Goal: Information Seeking & Learning: Learn about a topic

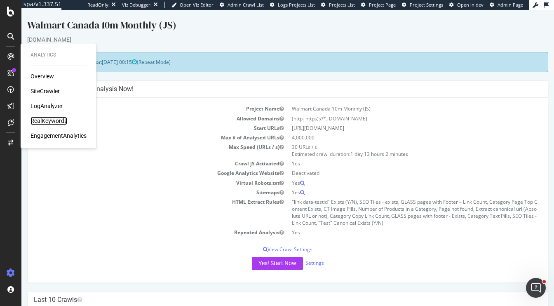
click at [47, 119] on div "RealKeywords" at bounding box center [49, 121] width 37 height 8
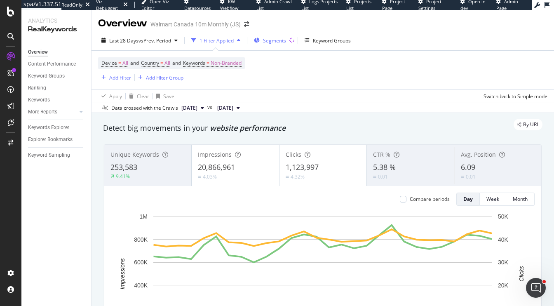
click at [268, 42] on span "Segments" at bounding box center [274, 40] width 23 height 7
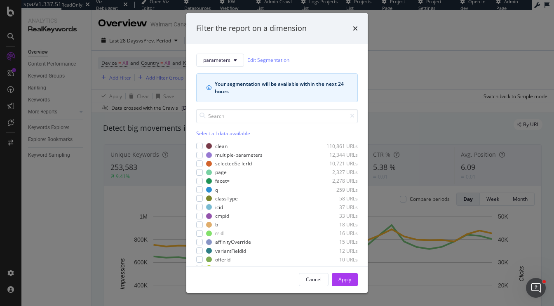
click at [202, 133] on div "Select all data available" at bounding box center [277, 133] width 162 height 7
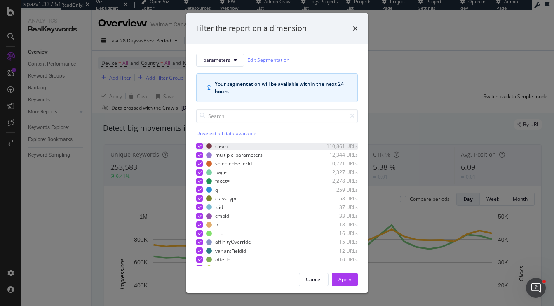
click at [200, 146] on icon "modal" at bounding box center [200, 146] width 4 height 4
click at [340, 277] on div "Apply" at bounding box center [345, 279] width 13 height 7
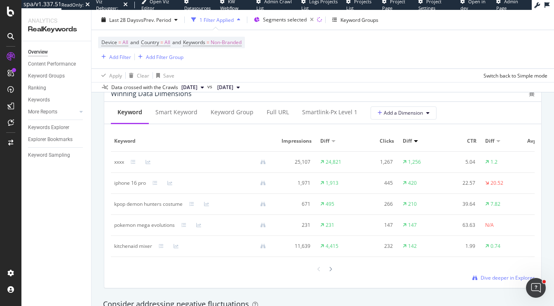
scroll to position [754, 0]
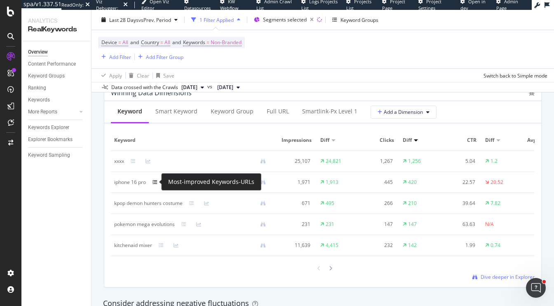
click at [155, 183] on icon at bounding box center [155, 182] width 5 height 5
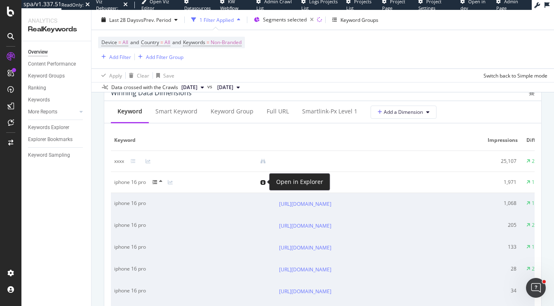
click at [264, 183] on icon at bounding box center [263, 182] width 5 height 5
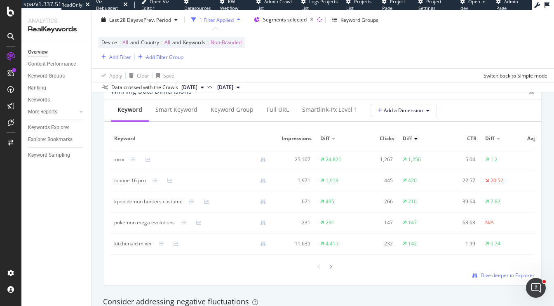
scroll to position [763, 0]
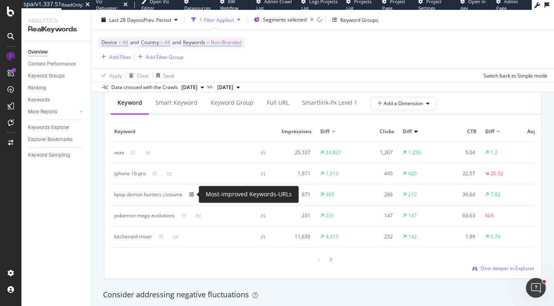
click at [191, 193] on icon at bounding box center [191, 194] width 5 height 5
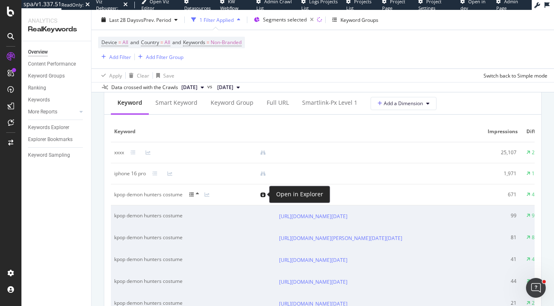
click at [262, 194] on icon at bounding box center [263, 194] width 5 height 5
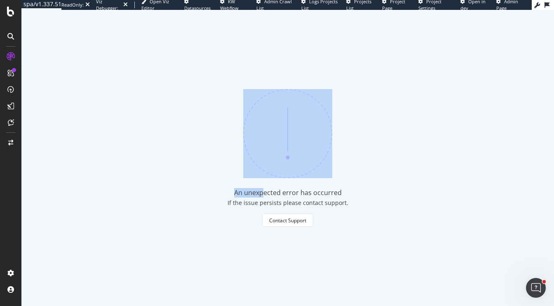
drag, startPoint x: 262, startPoint y: 194, endPoint x: 88, endPoint y: 42, distance: 231.2
click at [91, 42] on div "An unexpected error has occurred If the issue persists please contact support. …" at bounding box center [287, 158] width 533 height 296
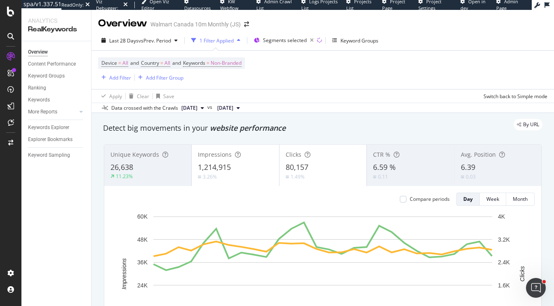
click at [350, 128] on div "By URL" at bounding box center [319, 125] width 448 height 12
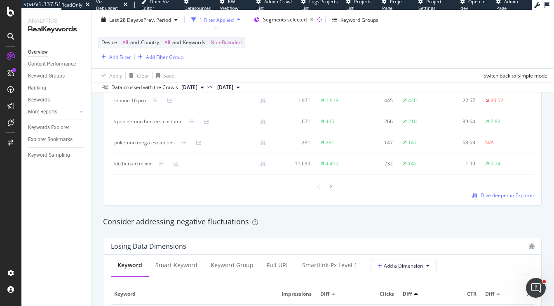
scroll to position [797, 0]
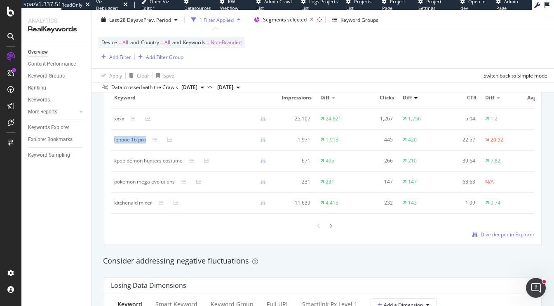
drag, startPoint x: 148, startPoint y: 141, endPoint x: 114, endPoint y: 141, distance: 33.8
click at [114, 141] on div "iphone 16 pro" at bounding box center [193, 139] width 158 height 7
copy div "iphone 16 pro"
click at [120, 56] on div "Add Filter" at bounding box center [120, 56] width 22 height 7
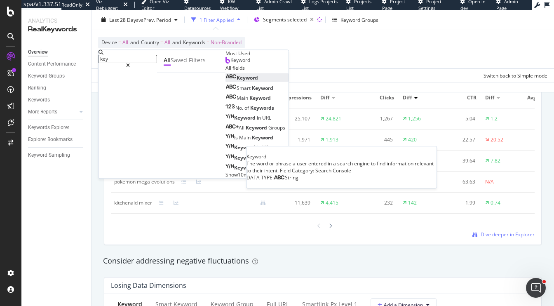
type input "key"
click at [237, 82] on span "Keyword" at bounding box center [247, 78] width 21 height 7
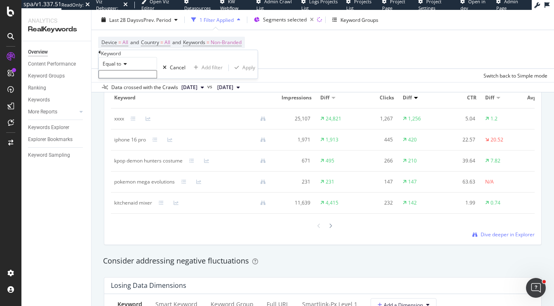
click at [127, 79] on div "Equal to Cancel Add filter Apply" at bounding box center [178, 67] width 159 height 21
click at [127, 79] on input "text" at bounding box center [128, 75] width 59 height 8
paste input "iphone 16 pro"
type input "iphone 16 pro"
click at [135, 91] on span "iphone 16 pro" at bounding box center [118, 87] width 34 height 7
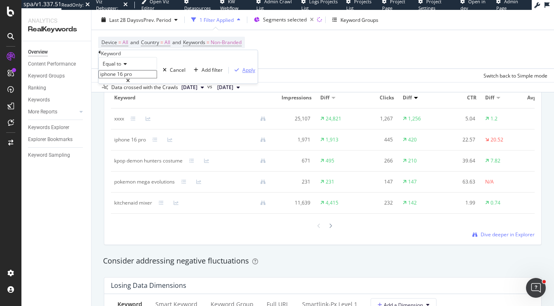
click at [242, 74] on div "Apply" at bounding box center [248, 70] width 13 height 7
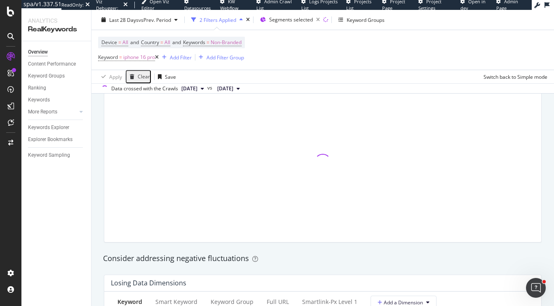
scroll to position [798, 0]
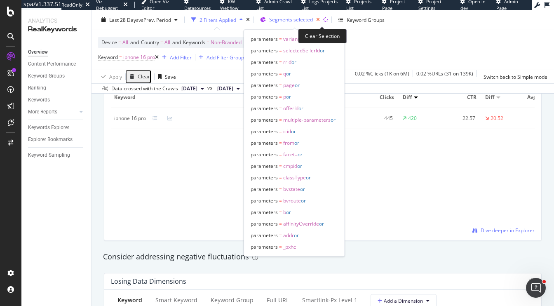
click at [322, 19] on icon "button" at bounding box center [318, 20] width 10 height 12
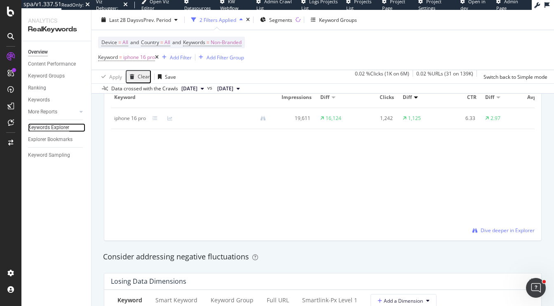
click at [40, 127] on div "Keywords Explorer" at bounding box center [48, 127] width 41 height 9
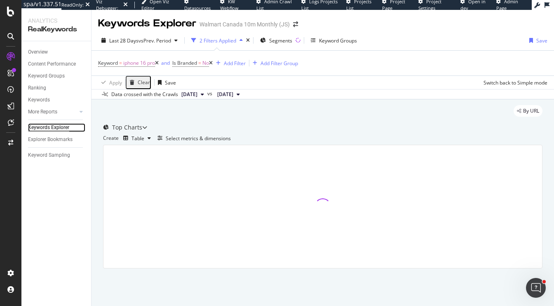
scroll to position [19, 0]
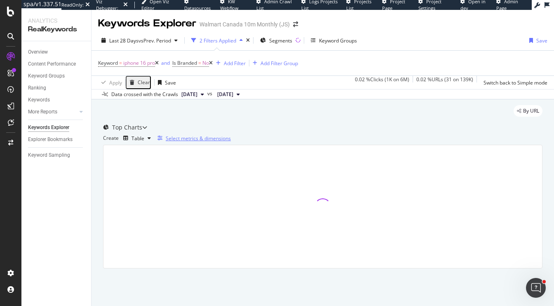
click at [231, 142] on div "Select metrics & dimensions" at bounding box center [198, 138] width 65 height 7
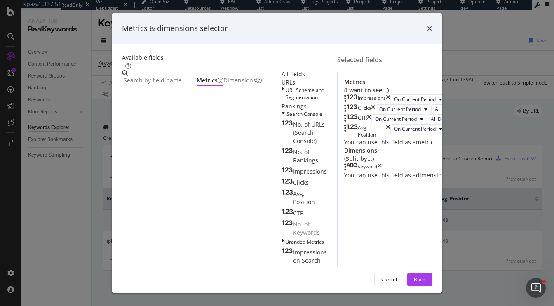
click at [190, 76] on input "modal" at bounding box center [156, 80] width 68 height 9
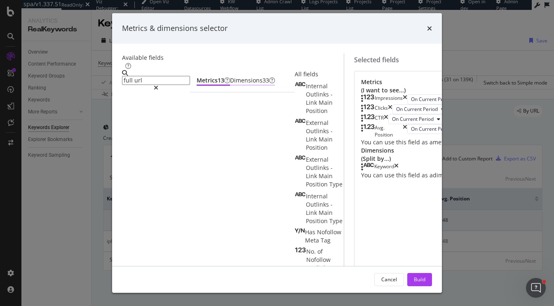
type input "full url"
click at [230, 85] on div "Dimensions 33" at bounding box center [252, 80] width 45 height 8
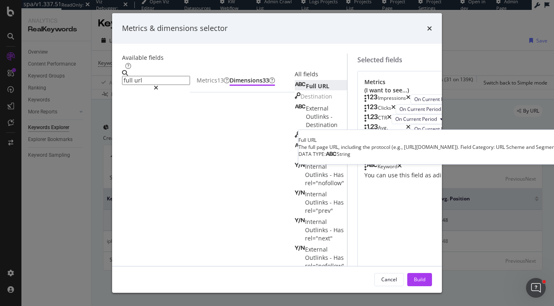
click at [318, 90] on span "URL" at bounding box center [324, 86] width 12 height 8
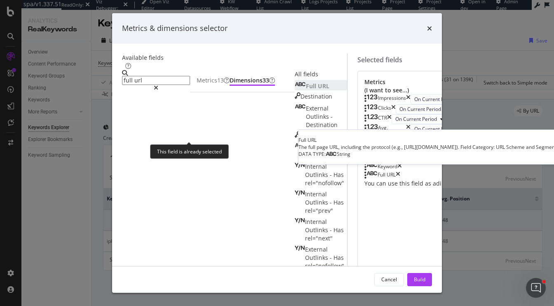
scroll to position [13, 0]
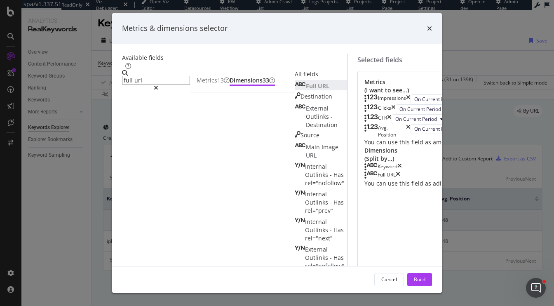
click at [402, 171] on icon "times" at bounding box center [400, 167] width 5 height 8
click at [426, 276] on div "Build" at bounding box center [420, 279] width 12 height 7
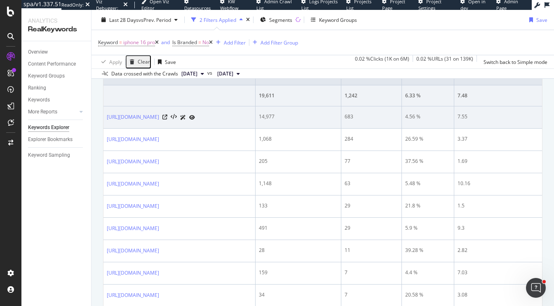
scroll to position [125, 0]
drag, startPoint x: 250, startPoint y: 146, endPoint x: 213, endPoint y: 146, distance: 37.1
click at [213, 121] on div "https://www.walmart.ca/en/ip/iPhone-16-Pro/6000208468026" at bounding box center [179, 116] width 145 height 9
copy link "6000208468026"
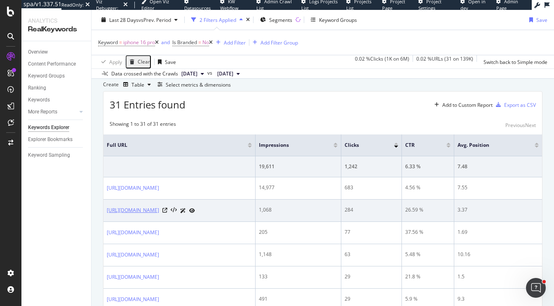
scroll to position [57, 0]
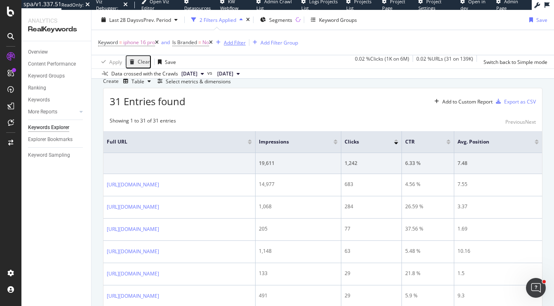
click at [245, 44] on div "Add Filter" at bounding box center [235, 42] width 22 height 7
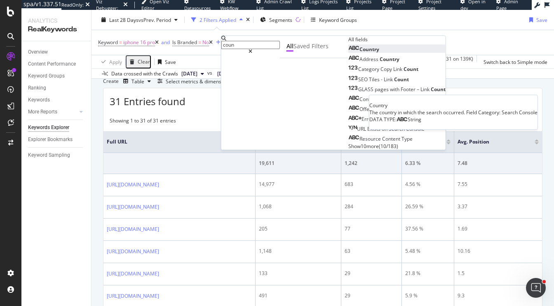
type input "coun"
click at [360, 53] on span "Country" at bounding box center [370, 49] width 20 height 7
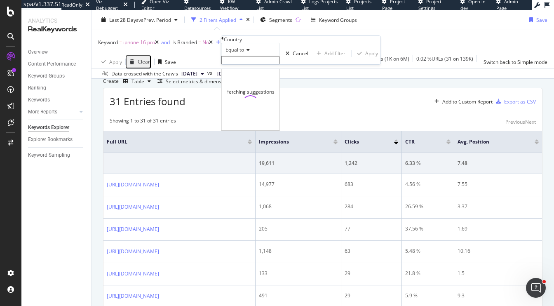
click at [246, 64] on input "text" at bounding box center [250, 60] width 59 height 8
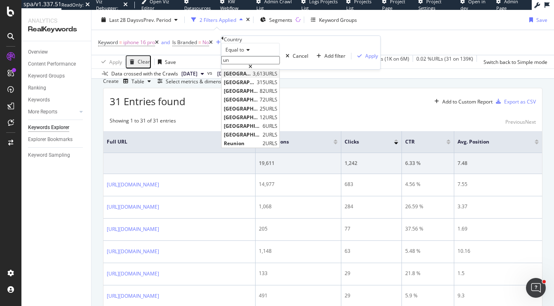
click at [251, 77] on span "United States of America" at bounding box center [237, 73] width 27 height 7
type input "United States of America"
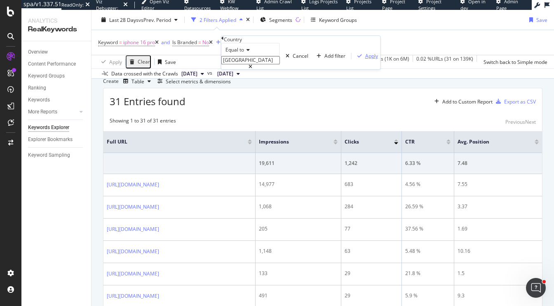
click at [365, 59] on div "Apply" at bounding box center [371, 55] width 13 height 7
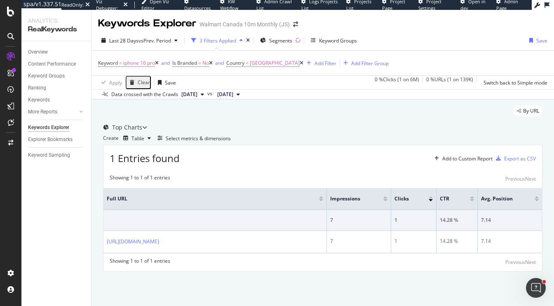
scroll to position [21, 0]
click at [286, 57] on span "United States of America" at bounding box center [275, 63] width 50 height 12
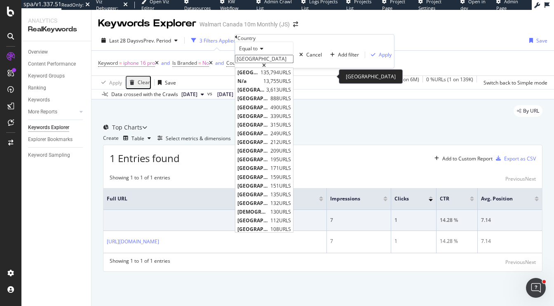
click at [258, 63] on input "United States of America" at bounding box center [264, 59] width 59 height 8
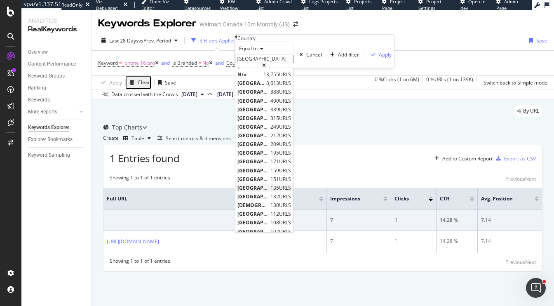
scroll to position [0, 0]
click at [261, 85] on span "N/a" at bounding box center [250, 81] width 24 height 7
type input "N/a"
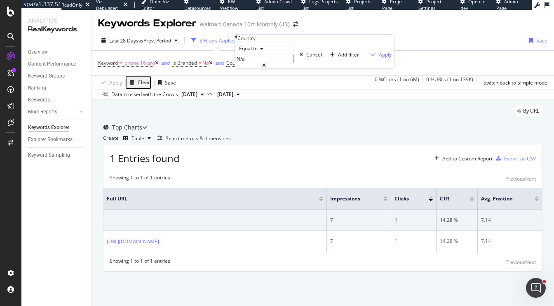
click at [379, 58] on div "Apply" at bounding box center [385, 54] width 13 height 7
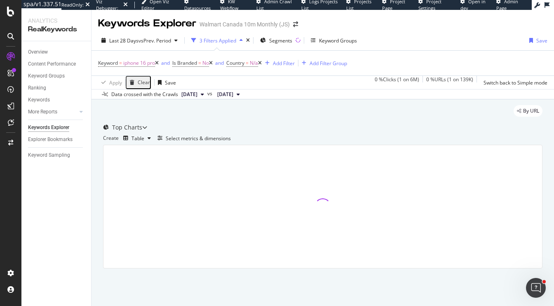
scroll to position [19, 0]
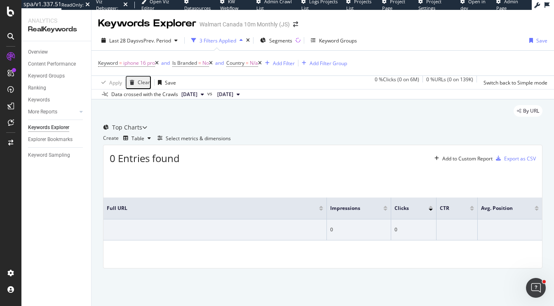
click at [262, 61] on icon at bounding box center [260, 63] width 4 height 5
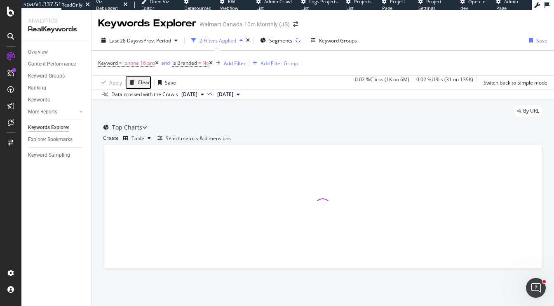
scroll to position [57, 0]
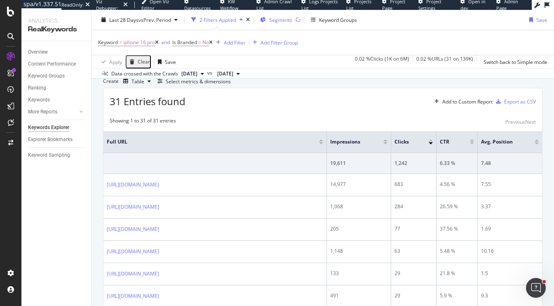
click at [283, 20] on span "Segments" at bounding box center [280, 19] width 23 height 7
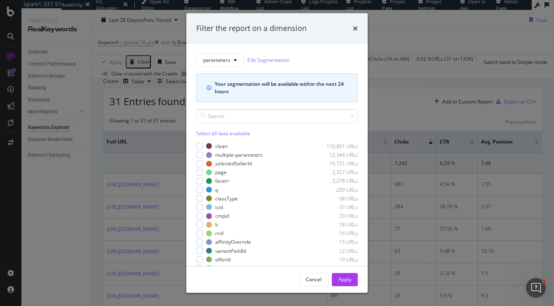
click at [358, 26] on div "Filter the report on a dimension" at bounding box center [276, 28] width 181 height 31
click at [355, 29] on icon "times" at bounding box center [355, 28] width 5 height 7
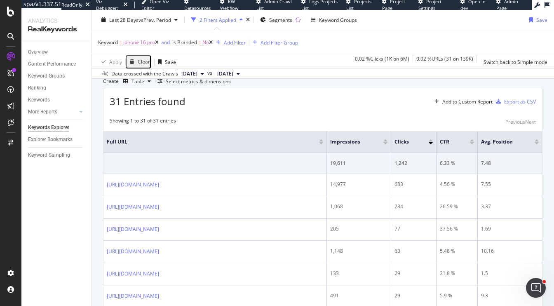
click at [322, 144] on div at bounding box center [321, 143] width 4 height 2
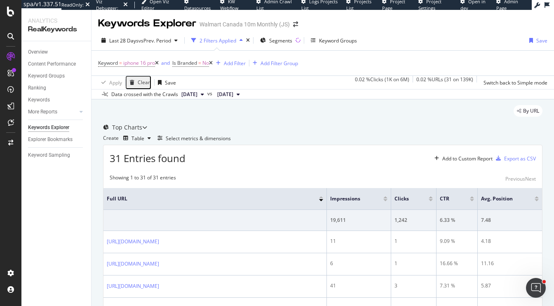
click at [139, 82] on div "Clear" at bounding box center [144, 83] width 12 height 6
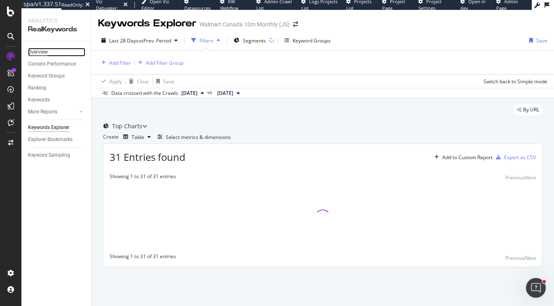
click at [42, 52] on div "Overview" at bounding box center [38, 52] width 20 height 9
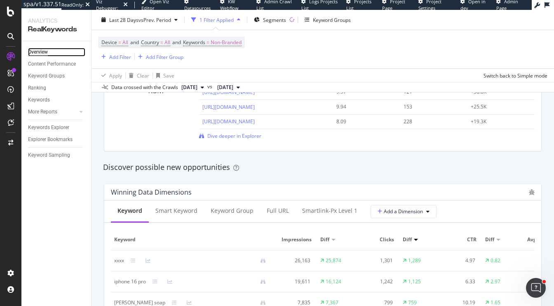
scroll to position [717, 0]
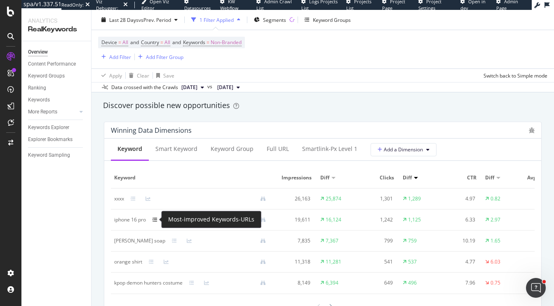
click at [156, 219] on icon at bounding box center [155, 219] width 5 height 5
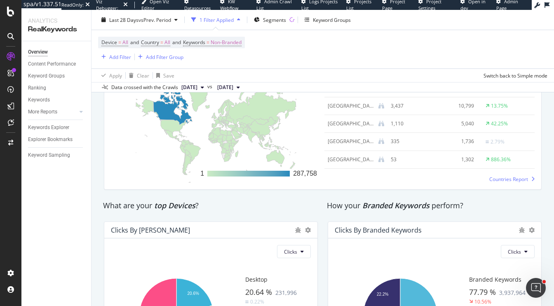
scroll to position [1379, 0]
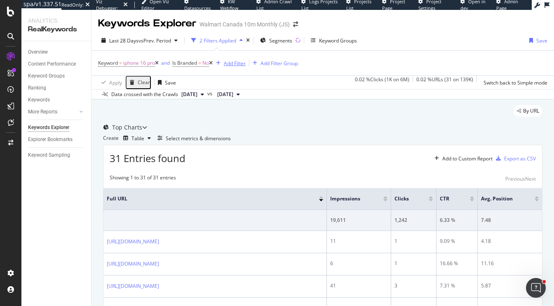
click at [239, 64] on div "Add Filter" at bounding box center [235, 63] width 22 height 7
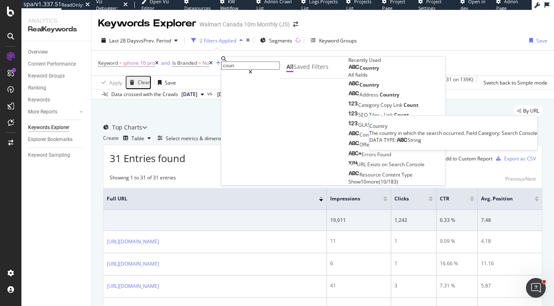
type input "coun"
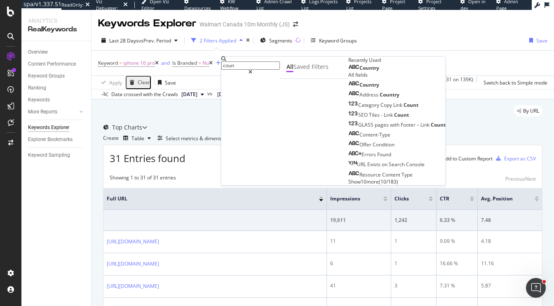
click at [360, 71] on span "Country" at bounding box center [370, 67] width 20 height 7
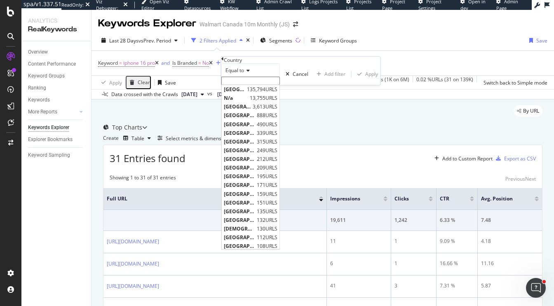
click at [246, 85] on input "text" at bounding box center [250, 81] width 59 height 8
click at [243, 93] on span "Canada" at bounding box center [234, 89] width 21 height 7
type input "Canada"
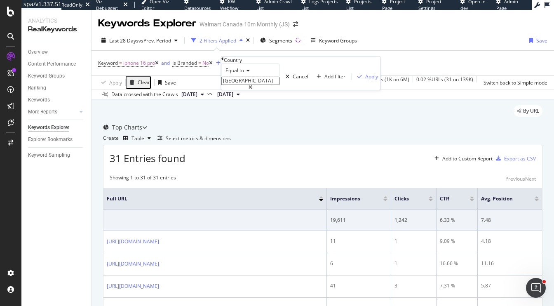
click at [365, 80] on div "Apply" at bounding box center [371, 76] width 13 height 7
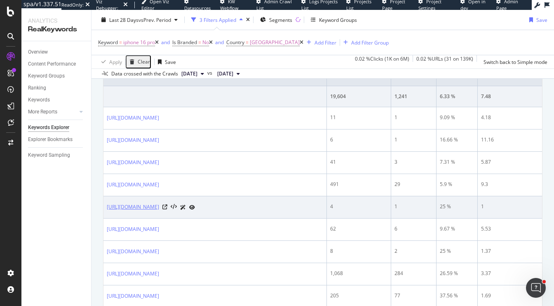
scroll to position [128, 0]
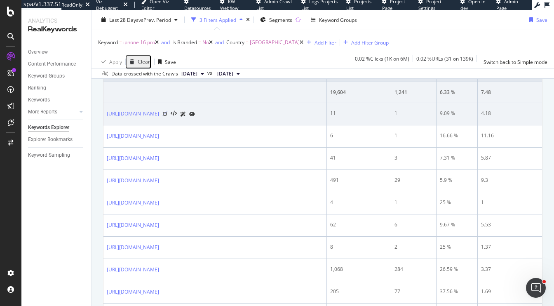
click at [167, 116] on icon at bounding box center [164, 113] width 5 height 5
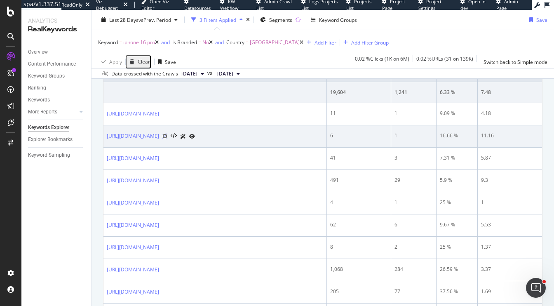
click at [167, 139] on icon at bounding box center [164, 136] width 5 height 5
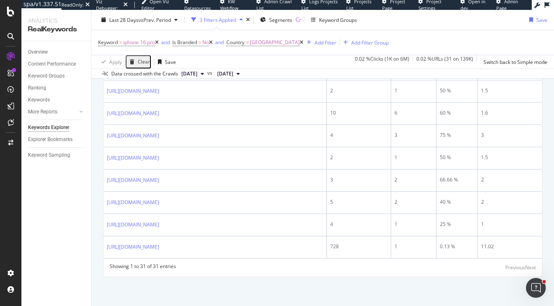
scroll to position [760, 0]
click at [144, 62] on div "Clear" at bounding box center [144, 62] width 12 height 6
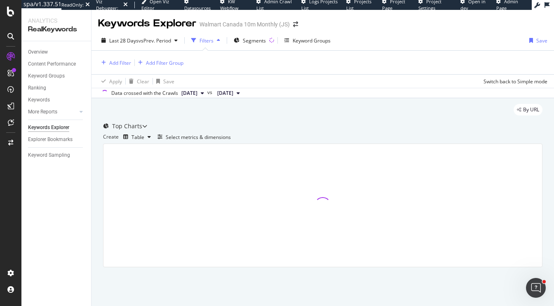
scroll to position [17, 0]
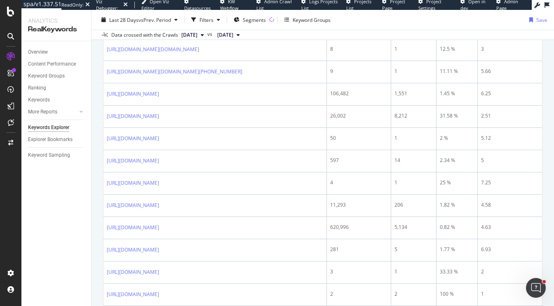
scroll to position [0, 0]
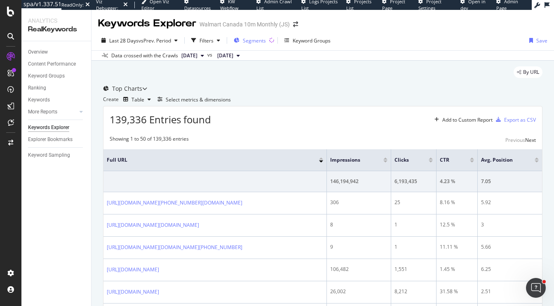
click at [253, 40] on span "Segments" at bounding box center [254, 40] width 23 height 7
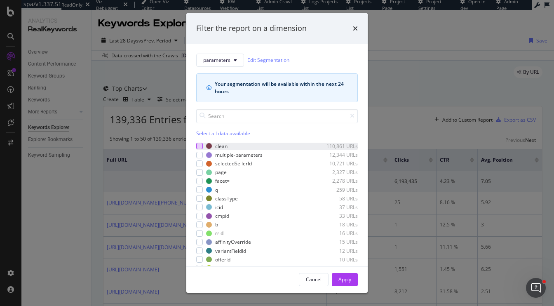
click at [201, 144] on div "modal" at bounding box center [199, 146] width 7 height 7
click at [199, 162] on div "modal" at bounding box center [199, 163] width 7 height 7
click at [200, 152] on div "modal" at bounding box center [199, 155] width 7 height 7
click at [197, 155] on div "modal" at bounding box center [199, 155] width 7 height 7
click at [202, 154] on div "modal" at bounding box center [199, 155] width 7 height 7
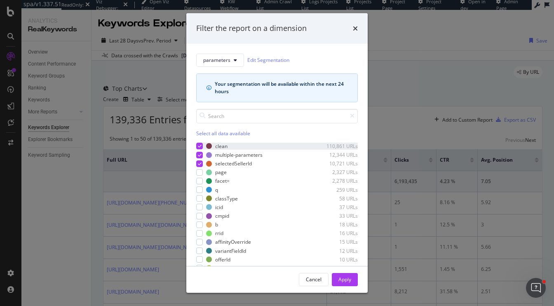
click at [200, 145] on icon "modal" at bounding box center [200, 146] width 4 height 4
click at [201, 172] on div "modal" at bounding box center [199, 172] width 7 height 7
click at [200, 185] on div "clean 110,861 URLs multiple-parameters 12,344 URLs selectedSellerId 10,721 URLs…" at bounding box center [277, 218] width 162 height 150
click at [200, 182] on div "modal" at bounding box center [199, 181] width 7 height 7
click at [200, 191] on div "modal" at bounding box center [199, 189] width 7 height 7
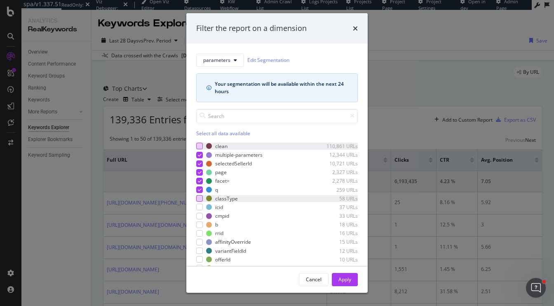
click at [200, 196] on div "modal" at bounding box center [199, 198] width 7 height 7
click at [200, 207] on div "modal" at bounding box center [199, 207] width 7 height 7
click at [200, 218] on div "modal" at bounding box center [199, 216] width 7 height 7
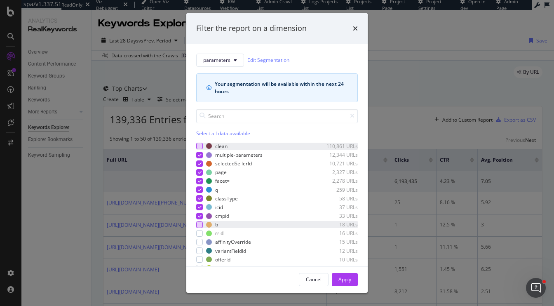
click at [197, 224] on div "modal" at bounding box center [199, 224] width 7 height 7
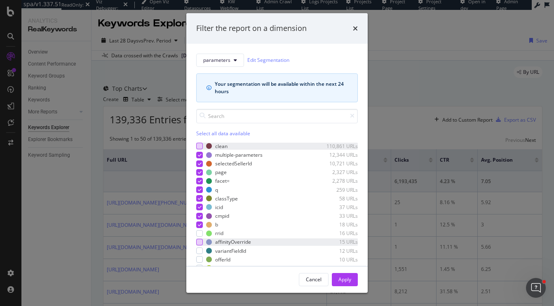
click at [197, 239] on div "modal" at bounding box center [199, 242] width 7 height 7
click at [197, 233] on div "modal" at bounding box center [199, 233] width 7 height 7
click at [198, 244] on div "modal" at bounding box center [199, 242] width 7 height 7
click at [198, 253] on div "modal" at bounding box center [199, 250] width 7 height 7
click at [198, 240] on div "modal" at bounding box center [199, 242] width 7 height 7
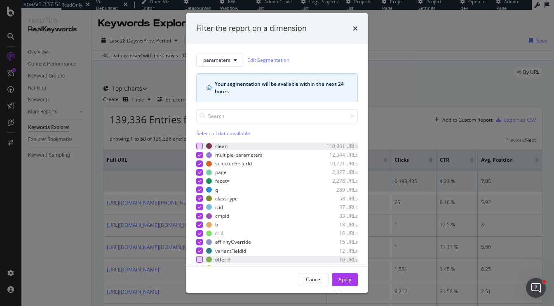
click at [198, 258] on div "modal" at bounding box center [199, 259] width 7 height 7
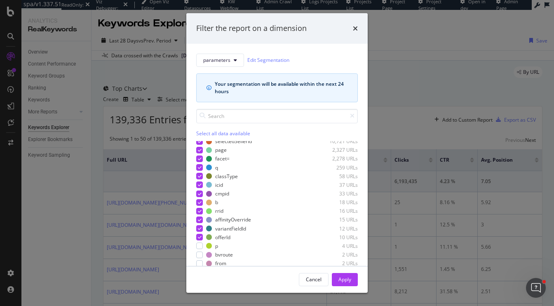
click at [210, 130] on div "Select all data available" at bounding box center [277, 133] width 162 height 7
click at [210, 131] on div "Unselect all data available" at bounding box center [277, 133] width 162 height 7
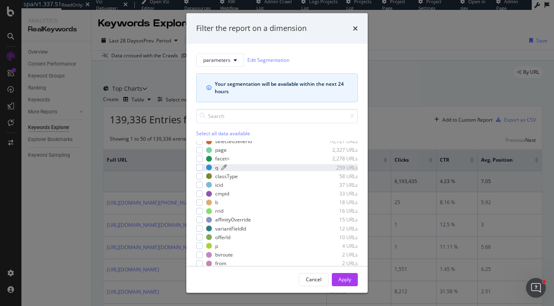
scroll to position [0, 0]
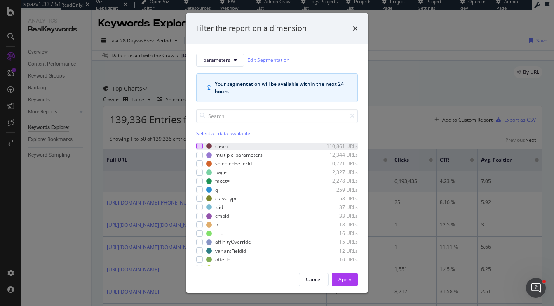
click at [204, 144] on div "clean 110,861 URLs" at bounding box center [277, 146] width 162 height 7
click at [201, 163] on div "modal" at bounding box center [199, 163] width 7 height 7
click at [346, 280] on div "Apply" at bounding box center [345, 279] width 13 height 7
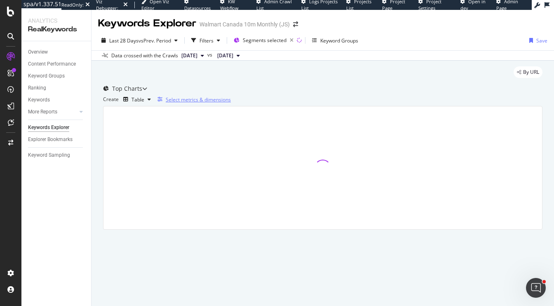
click at [231, 103] on div "Select metrics & dimensions" at bounding box center [198, 99] width 65 height 7
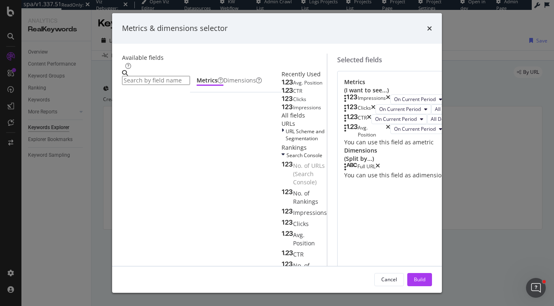
click at [391, 95] on icon "times" at bounding box center [388, 99] width 5 height 10
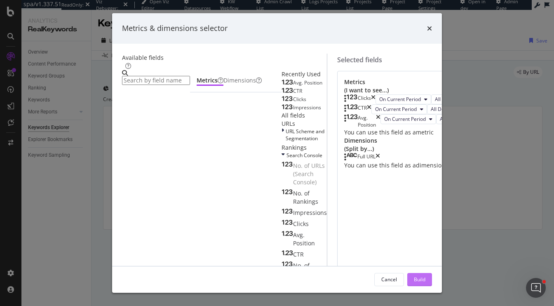
click at [432, 279] on button "Build" at bounding box center [419, 279] width 25 height 13
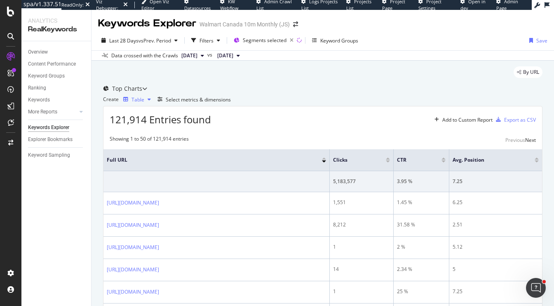
click at [144, 103] on div "Table" at bounding box center [138, 99] width 13 height 7
click at [155, 155] on div "Trend" at bounding box center [141, 149] width 28 height 12
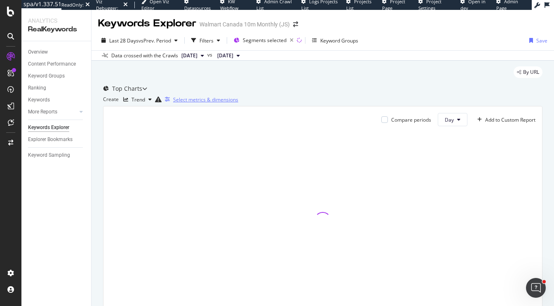
click at [238, 104] on div "Select metrics & dimensions" at bounding box center [200, 99] width 77 height 9
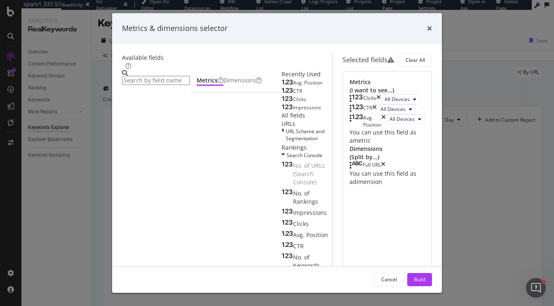
click at [386, 169] on icon "times" at bounding box center [383, 165] width 5 height 8
click at [181, 76] on input "modal" at bounding box center [156, 80] width 68 height 9
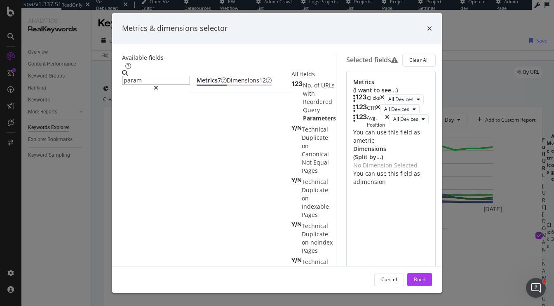
type input "param"
click at [227, 85] on div "Dimensions 12" at bounding box center [249, 80] width 45 height 8
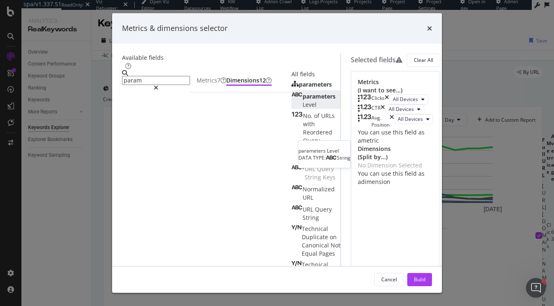
click at [303, 100] on span "parameters" at bounding box center [319, 96] width 33 height 8
click at [426, 277] on div "Build" at bounding box center [420, 279] width 12 height 7
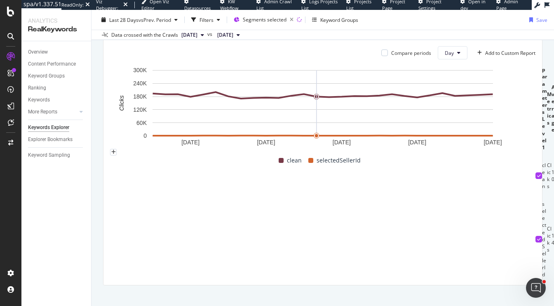
scroll to position [78, 0]
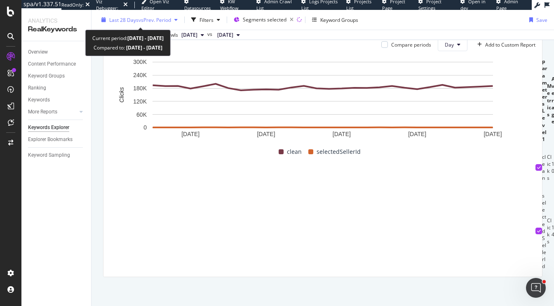
click at [155, 19] on span "vs Prev. Period" at bounding box center [155, 19] width 33 height 7
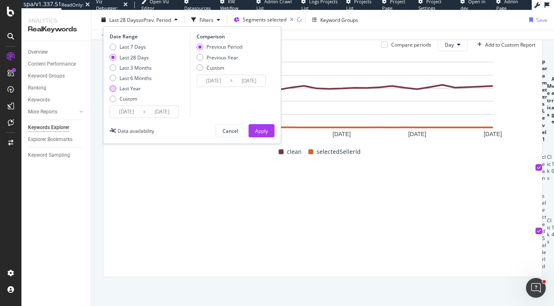
click at [129, 89] on div "Last Year" at bounding box center [130, 88] width 21 height 7
type input "2024/09/30"
type input "2023/10/01"
type input "2024/09/29"
click at [261, 132] on div "Apply" at bounding box center [261, 130] width 13 height 7
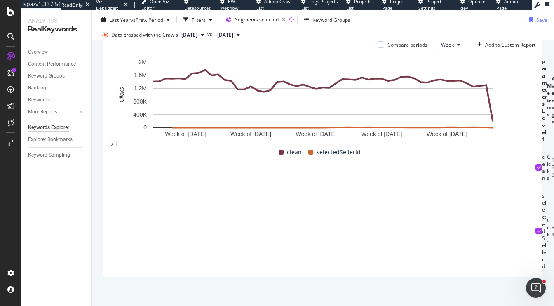
scroll to position [78, 0]
drag, startPoint x: 260, startPoint y: 252, endPoint x: 245, endPoint y: 252, distance: 15.3
click at [552, 252] on td "3,274" at bounding box center [557, 231] width 10 height 78
click at [537, 169] on icon at bounding box center [539, 167] width 4 height 4
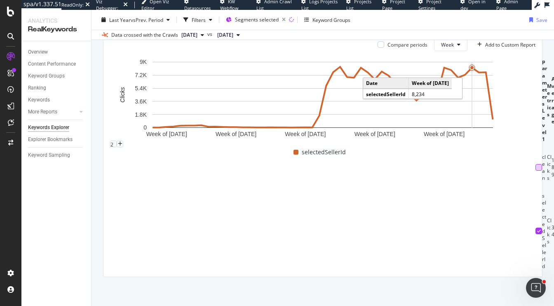
click at [238, 29] on div "Select metrics & dimensions" at bounding box center [200, 24] width 77 height 9
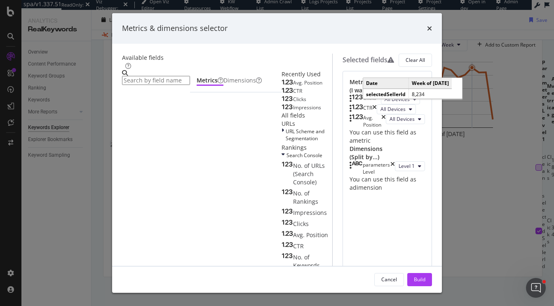
click at [190, 76] on input "modal" at bounding box center [156, 80] width 68 height 9
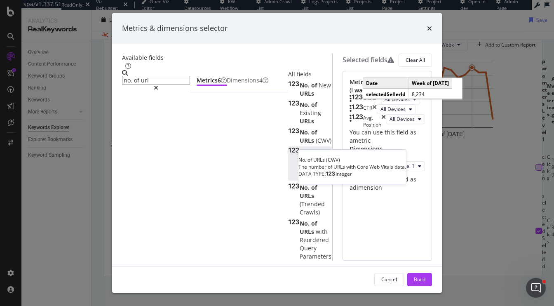
type input "no. of url"
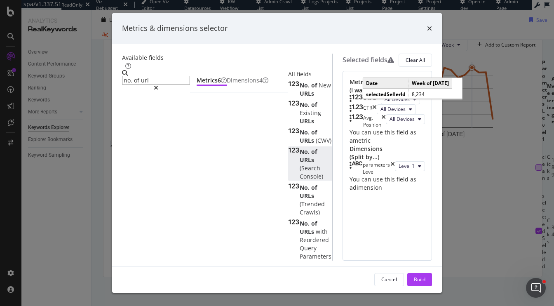
click at [300, 164] on span "(Search" at bounding box center [310, 168] width 21 height 8
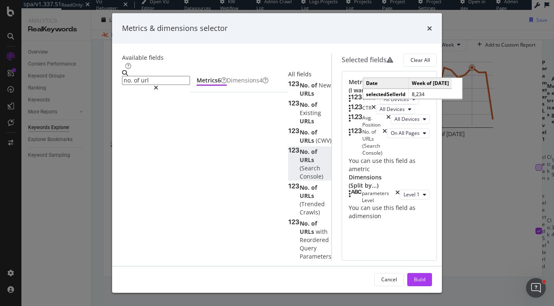
click at [412, 157] on div "No. of URLs (Search Console) On All Pages" at bounding box center [389, 142] width 81 height 28
click at [400, 204] on div "parameters Level" at bounding box center [374, 197] width 51 height 14
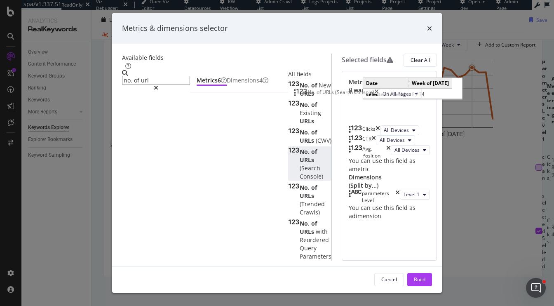
drag, startPoint x: 346, startPoint y: 188, endPoint x: 346, endPoint y: 105, distance: 83.7
click at [346, 96] on body "spa/v1.337.51 ReadOnly: Viz Debugger: Open Viz Editor Datasources KW Webflow Ad…" at bounding box center [277, 153] width 554 height 306
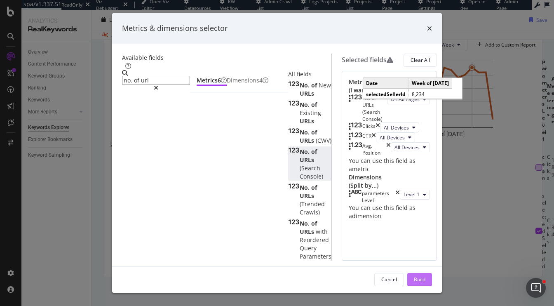
click at [426, 282] on div "Build" at bounding box center [420, 279] width 12 height 7
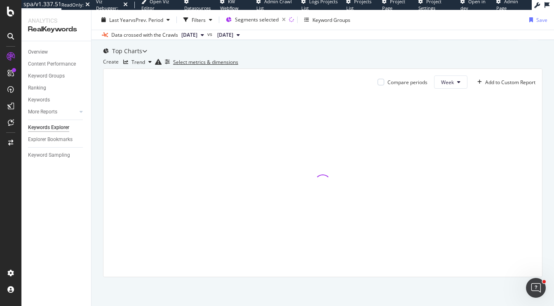
scroll to position [65, 0]
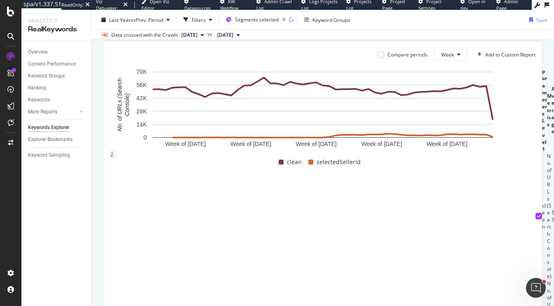
click at [537, 218] on icon at bounding box center [539, 216] width 4 height 4
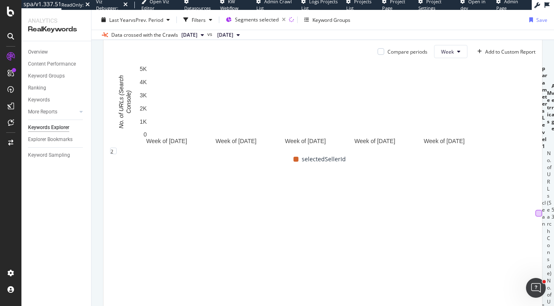
scroll to position [100, 0]
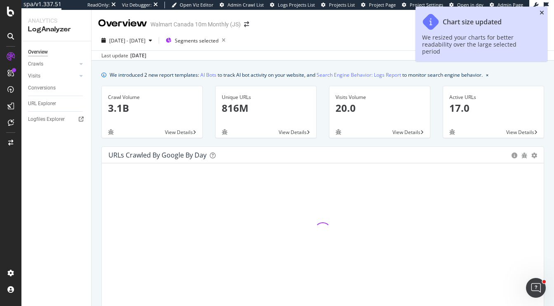
click at [543, 13] on icon "close toast" at bounding box center [542, 13] width 5 height 6
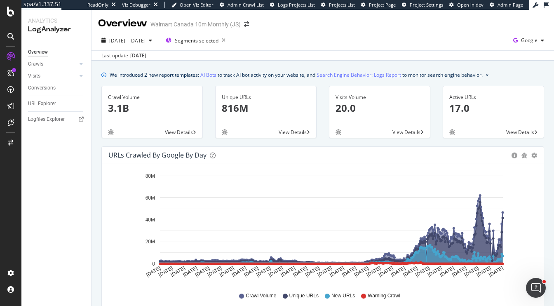
click at [224, 31] on div "2024 Sep. 5th - 2025 Sep. 4th Segments selected Google Last update Oct. 02, 2025" at bounding box center [323, 46] width 463 height 30
click at [220, 32] on div "2024 Sep. 5th - 2025 Sep. 4th Segments selected Google Last update Oct. 02, 2025" at bounding box center [323, 46] width 463 height 30
click at [239, 33] on div "2024 Sep. 5th - 2025 Sep. 4th Segments selected Google Last update Oct. 02, 2025" at bounding box center [323, 46] width 463 height 30
click at [172, 38] on icon "button" at bounding box center [169, 40] width 6 height 5
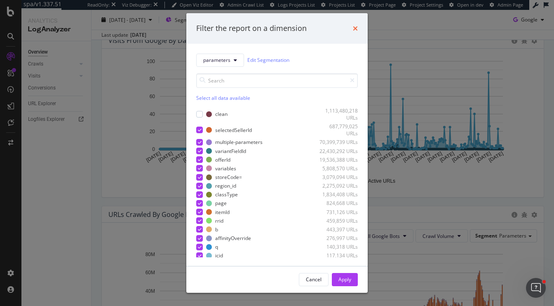
click at [355, 26] on icon "times" at bounding box center [355, 28] width 5 height 7
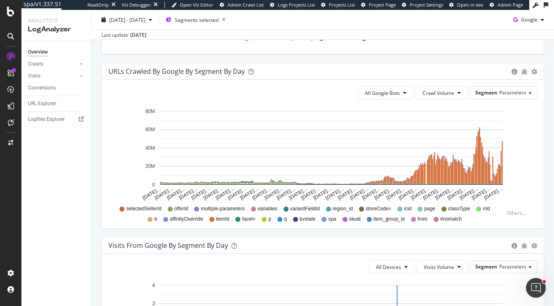
scroll to position [434, 0]
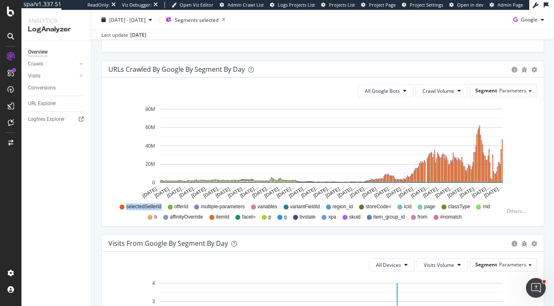
drag, startPoint x: 162, startPoint y: 206, endPoint x: 126, endPoint y: 206, distance: 35.5
click at [126, 206] on div "selectedSellerId offerId multiple-parameters variables variantFieldId region_id…" at bounding box center [308, 211] width 391 height 19
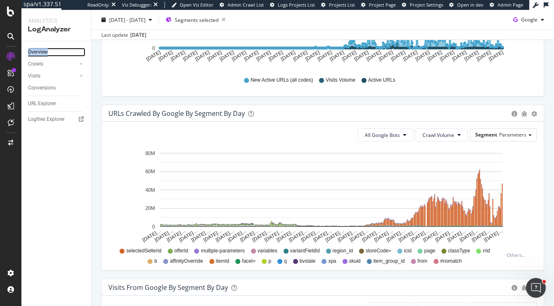
scroll to position [411, 0]
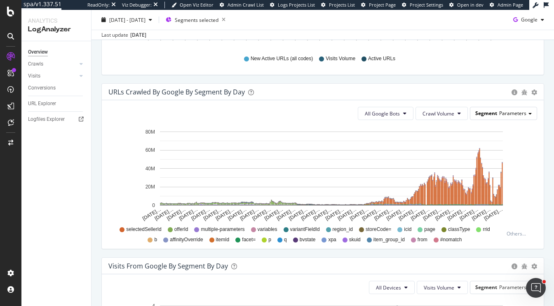
click at [493, 111] on span "Segment" at bounding box center [486, 113] width 22 height 7
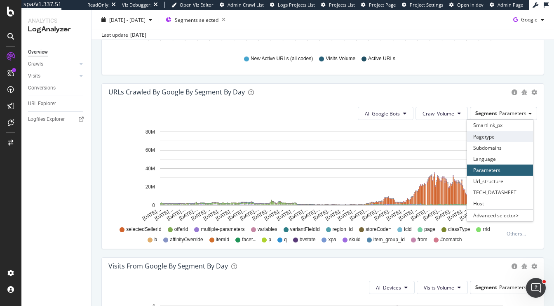
click at [480, 135] on div "Pagetype" at bounding box center [500, 136] width 66 height 11
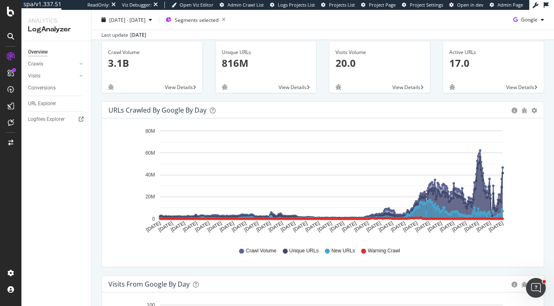
scroll to position [45, 0]
click at [524, 21] on span "Google" at bounding box center [529, 19] width 16 height 7
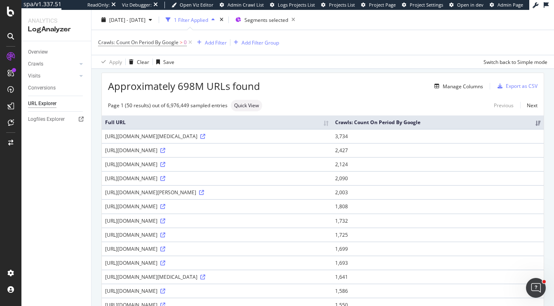
scroll to position [30, 0]
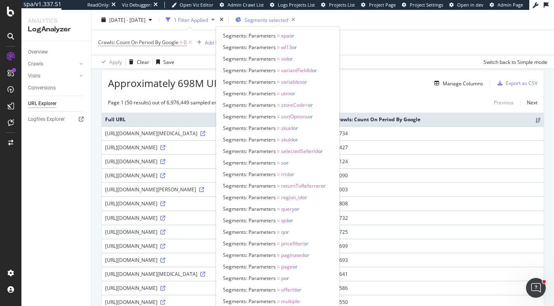
click at [271, 20] on span "Segments selected" at bounding box center [267, 19] width 44 height 7
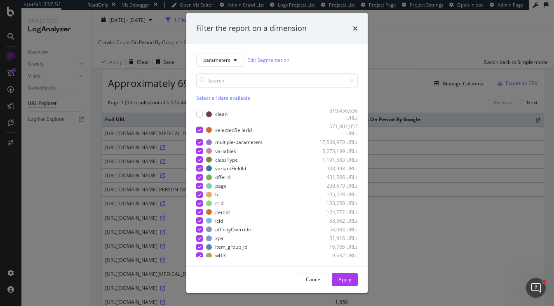
click at [205, 98] on div "Select all data available" at bounding box center [277, 97] width 162 height 7
click at [205, 98] on div "Unselect all data available" at bounding box center [277, 97] width 162 height 7
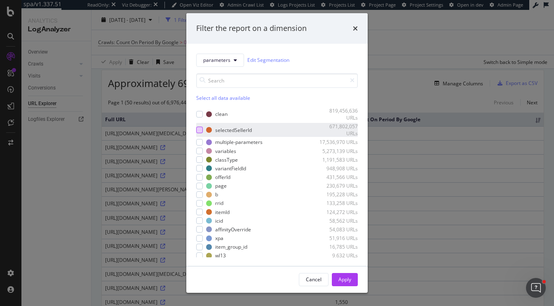
click at [200, 129] on div "modal" at bounding box center [199, 130] width 7 height 7
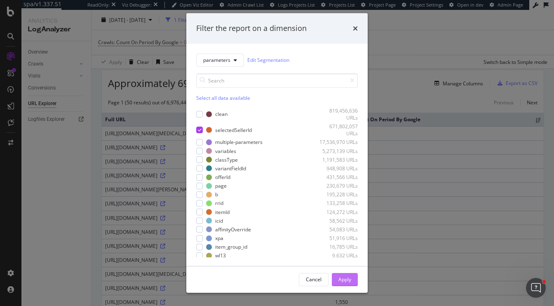
click at [347, 277] on div "Apply" at bounding box center [345, 279] width 13 height 7
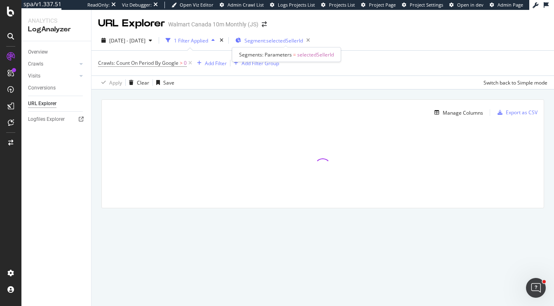
click at [273, 42] on span "Segment: selectedSellerId" at bounding box center [274, 40] width 59 height 7
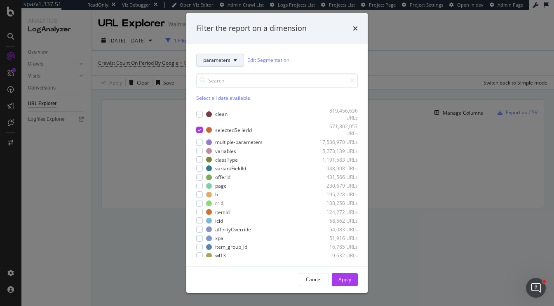
click at [213, 64] on button "parameters" at bounding box center [220, 60] width 48 height 13
click at [386, 87] on div "Filter the report on a dimension parameters Edit Segmentation Select all data a…" at bounding box center [277, 153] width 554 height 306
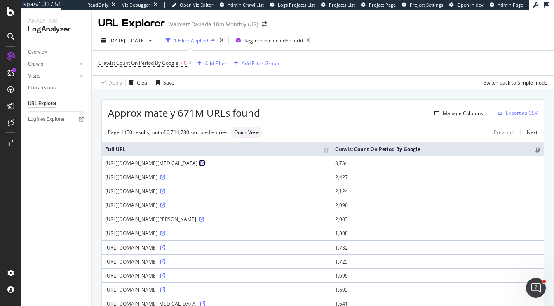
click at [205, 166] on icon at bounding box center [202, 163] width 5 height 5
drag, startPoint x: 106, startPoint y: 171, endPoint x: 326, endPoint y: 175, distance: 220.7
click at [326, 167] on div "https://www.walmart.ca/en/ip/Queen-Mattress-10-Inch-Memory-Foam-Mattress-Box-In…" at bounding box center [217, 163] width 224 height 7
copy div "https://www.walmart.ca/en/ip/Queen-Mattress-10-Inch-Memory-Foam-Mattress-Box-In…"
click at [223, 64] on div "Add Filter" at bounding box center [216, 63] width 22 height 7
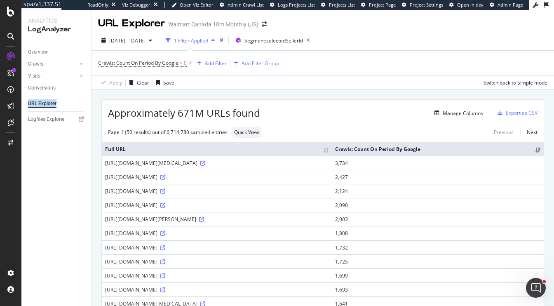
click at [537, 154] on th "Crawls: Count On Period By Google" at bounding box center [438, 149] width 212 height 14
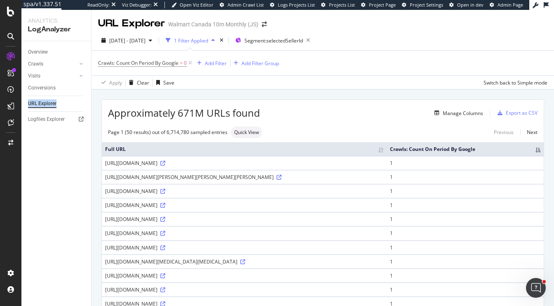
click at [539, 154] on th "Crawls: Count On Period By Google" at bounding box center [465, 149] width 157 height 14
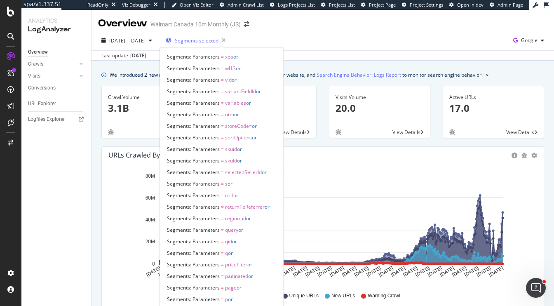
click at [214, 42] on span "Segments selected" at bounding box center [197, 40] width 44 height 7
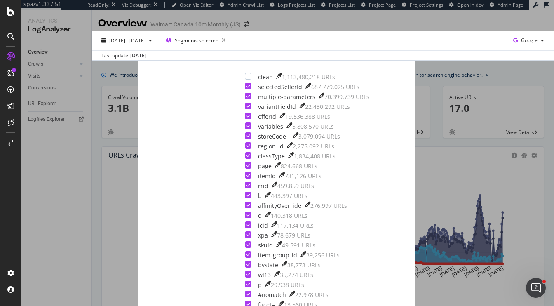
click at [237, 63] on div "Select all data available" at bounding box center [307, 59] width 141 height 7
click at [237, 63] on div "Unselect all data available" at bounding box center [307, 59] width 141 height 7
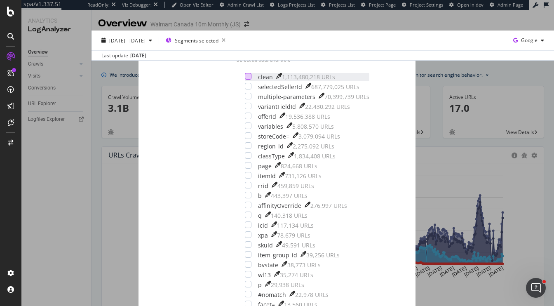
click at [245, 80] on div "modal" at bounding box center [248, 76] width 7 height 7
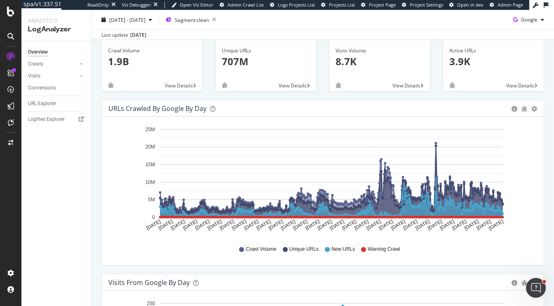
scroll to position [45, 0]
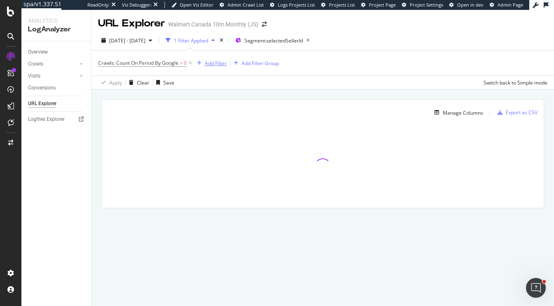
click at [213, 61] on div "Add Filter" at bounding box center [216, 63] width 22 height 7
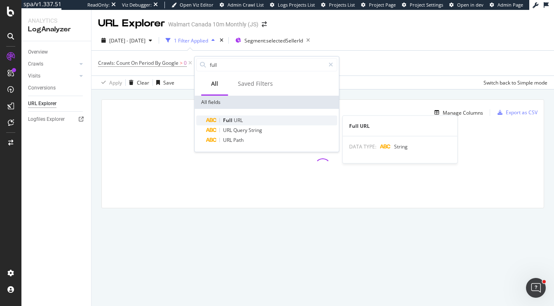
type input "full"
click at [253, 118] on div "Full URL" at bounding box center [271, 120] width 131 height 10
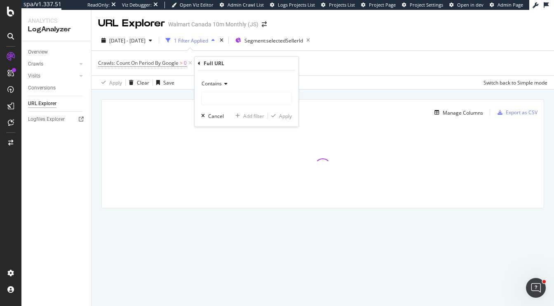
click at [215, 85] on span "Contains" at bounding box center [212, 83] width 20 height 7
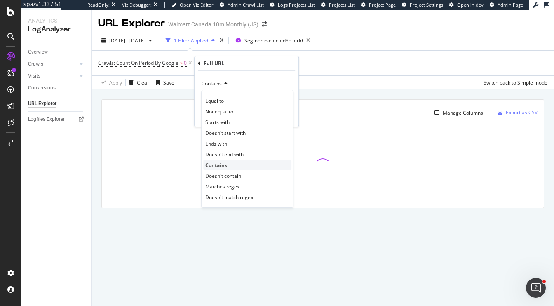
click at [226, 165] on span "Contains" at bounding box center [216, 165] width 22 height 7
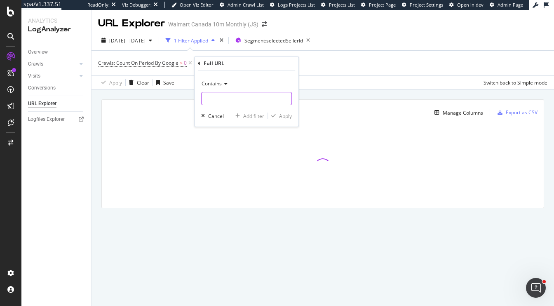
click at [226, 103] on input "text" at bounding box center [247, 98] width 90 height 13
paste input "[URL][DOMAIN_NAME][MEDICAL_DATA]"
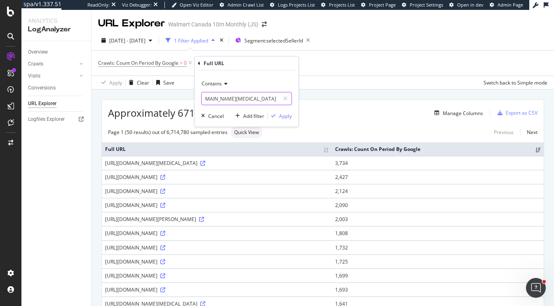
scroll to position [0, 379]
type input "[URL][DOMAIN_NAME][MEDICAL_DATA]"
click at [280, 113] on div "Apply" at bounding box center [285, 116] width 13 height 7
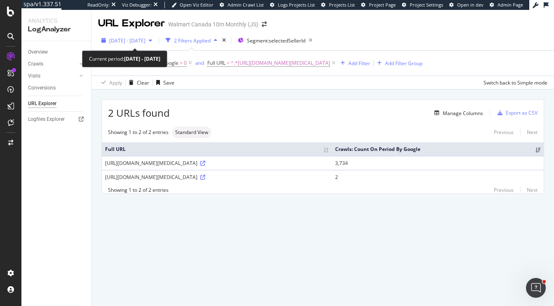
click at [143, 38] on span "[DATE] - [DATE]" at bounding box center [127, 40] width 36 height 7
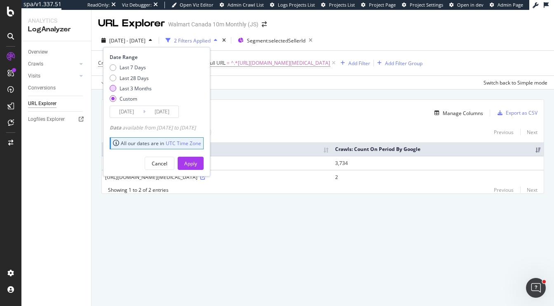
click at [132, 88] on div "Last 3 Months" at bounding box center [136, 88] width 32 height 7
type input "[DATE]"
click at [197, 160] on div "Apply" at bounding box center [190, 163] width 13 height 7
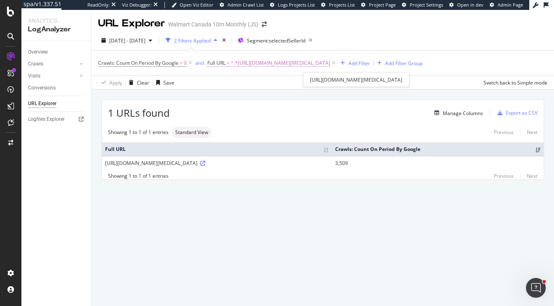
click at [268, 62] on span "^.*[URL][DOMAIN_NAME][MEDICAL_DATA]" at bounding box center [280, 63] width 99 height 12
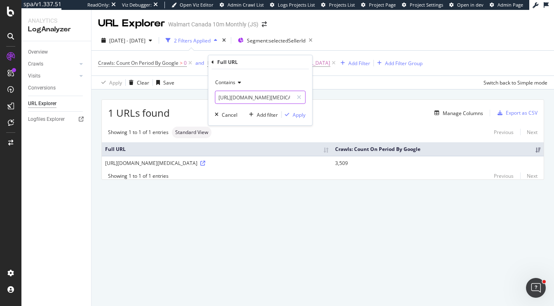
click at [247, 99] on input "[URL][DOMAIN_NAME][MEDICAL_DATA]" at bounding box center [254, 97] width 78 height 13
click at [275, 138] on div "Showing 1 to 1 of 1 entries Standard View Previous Next" at bounding box center [323, 133] width 442 height 12
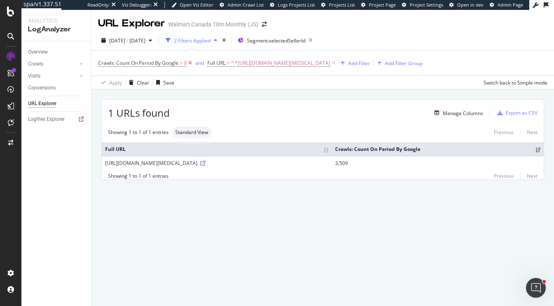
click at [191, 60] on icon at bounding box center [190, 63] width 7 height 8
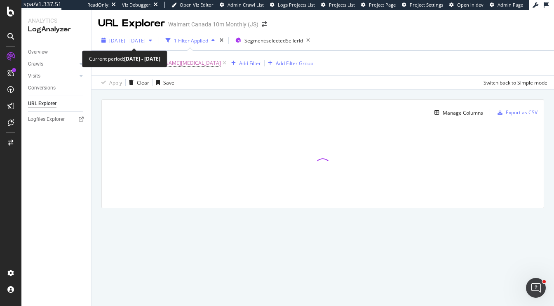
click at [142, 40] on span "[DATE] - [DATE]" at bounding box center [127, 40] width 36 height 7
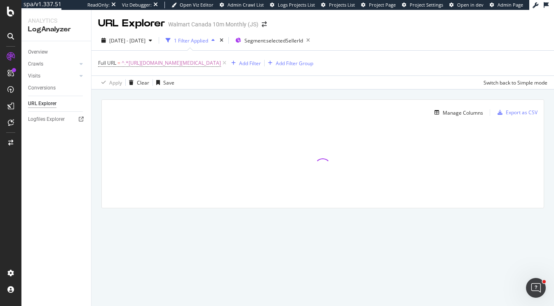
click at [330, 92] on div "Manage Columns Export as CSV Full URL Crawls: Count On Period By Google" at bounding box center [323, 163] width 463 height 148
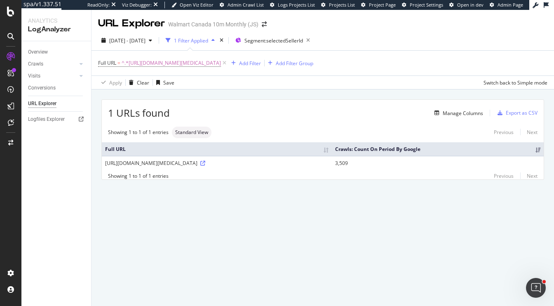
drag, startPoint x: 106, startPoint y: 169, endPoint x: 192, endPoint y: 178, distance: 86.6
click at [192, 167] on div "[URL][DOMAIN_NAME][MEDICAL_DATA]" at bounding box center [217, 163] width 224 height 7
copy div "[URL][DOMAIN_NAME][MEDICAL_DATA]?"
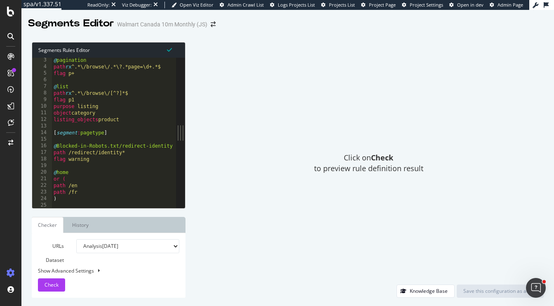
scroll to position [15, 0]
click at [109, 153] on div "@ pagination path rx ^.*\/browse\/.*\?.*page=\d+.*$ flag p+ @ list path rx ^.*\…" at bounding box center [114, 138] width 124 height 164
type textarea ")"
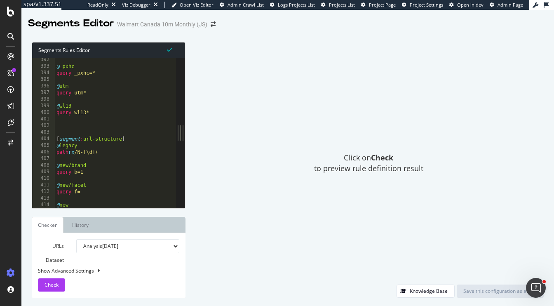
scroll to position [2580, 0]
click at [99, 135] on div "@ _pxhc query _pxhc=* @ utm query utm* @ wl13 query wl13* [ segment : url-struc…" at bounding box center [116, 139] width 122 height 164
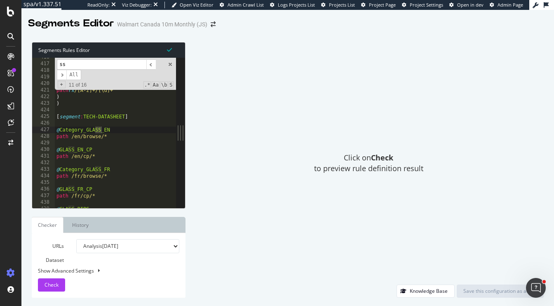
scroll to position [2742, 0]
type input "ssm"
type textarea "[segment:TECH-DATASHEET]"
click at [100, 116] on div "path /browse* or ( path rx /[A-z]+-[A-z]+/[\d]+ path rx /[A-z]+-[A-z]+/[\d]+-[\…" at bounding box center [116, 136] width 122 height 164
click at [66, 109] on div "path /browse* or ( path rx /[A-z]+-[A-z]+/[\d]+ path rx /[A-z]+-[A-z]+/[\d]+-[\…" at bounding box center [116, 136] width 122 height 164
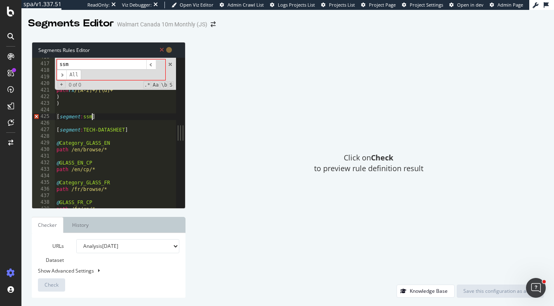
scroll to position [0, 2]
type textarea "[segment:ssm-check]"
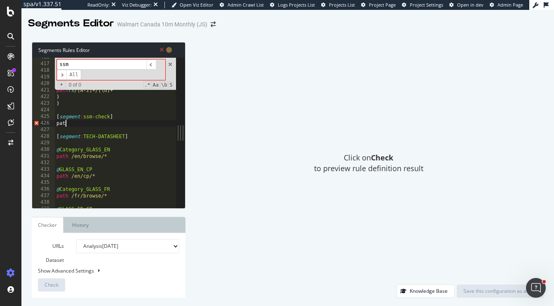
scroll to position [0, 0]
type textarea "p"
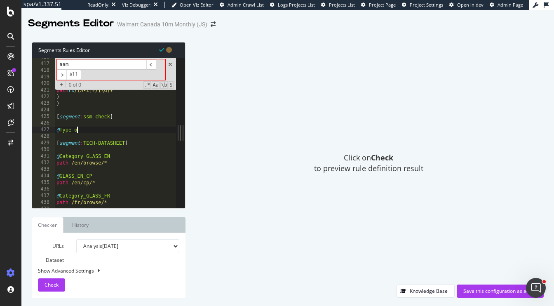
click at [82, 131] on div "path /browse* or ( path rx /[A-z]+-[A-z]+/[\d]+ path rx /[A-z]+-[A-z]+/[\d]+-[\…" at bounding box center [116, 136] width 122 height 164
type textarea "@Type-o/"
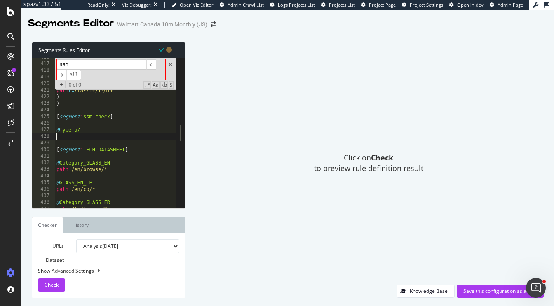
scroll to position [0, 0]
paste textarea "https:"
click at [98, 140] on div "path /browse* or ( path rx /[A-z]+-[A-z]+/[\d]+ path rx /[A-z]+-[A-z]+/[\d]+-[\…" at bounding box center [116, 136] width 122 height 164
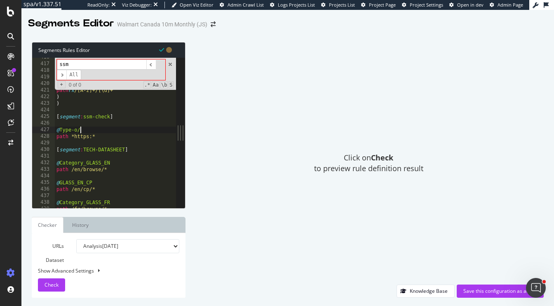
click at [89, 129] on div "path /browse* or ( path rx /[A-z]+-[A-z]+/[\d]+ path rx /[A-z]+-[A-z]+/[\d]+-[\…" at bounding box center [116, 136] width 122 height 164
click at [138, 140] on div "path /browse* or ( path rx /[A-z]+-[A-z]+/[\d]+ path rx /[A-z]+-[A-z]+/[\d]+-[\…" at bounding box center [116, 136] width 122 height 164
type textarea "path *https:*"
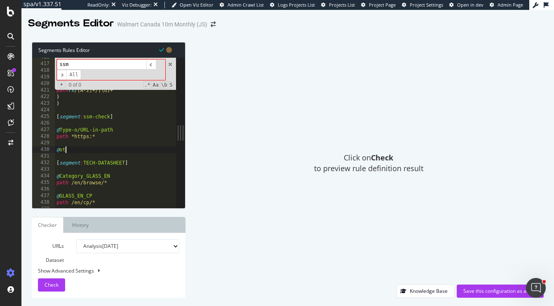
scroll to position [0, 0]
type textarea "@other"
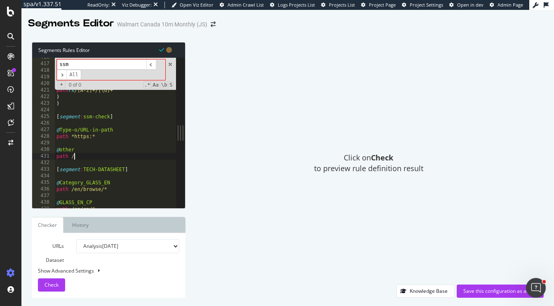
scroll to position [0, 1]
type textarea "path /*"
click at [473, 293] on div "Save this configuration as active" at bounding box center [501, 290] width 74 height 7
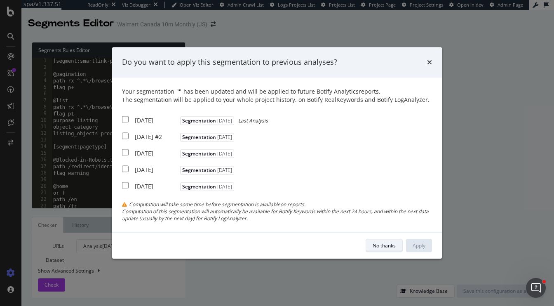
click at [385, 246] on div "No thanks" at bounding box center [384, 245] width 23 height 7
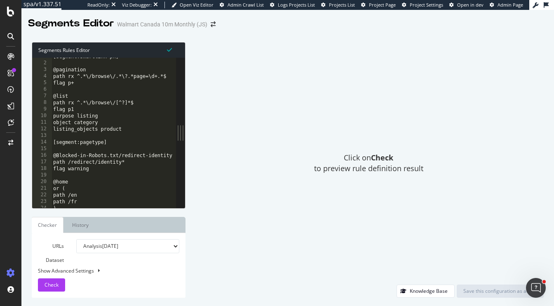
scroll to position [6, 0]
click at [520, 107] on div "Click on Check to preview rule definition result" at bounding box center [369, 163] width 350 height 242
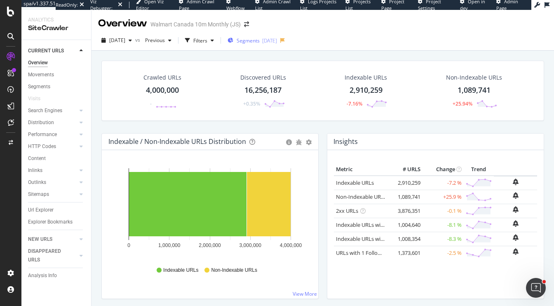
click at [277, 38] on div "[DATE]" at bounding box center [269, 40] width 15 height 7
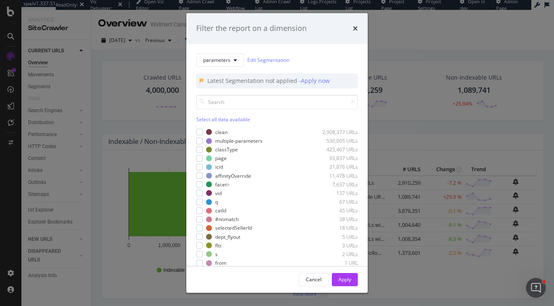
click at [204, 118] on div "Select all data available" at bounding box center [277, 119] width 162 height 7
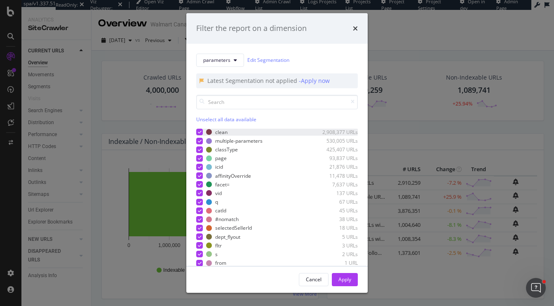
click at [200, 133] on icon "modal" at bounding box center [200, 132] width 4 height 4
click at [339, 280] on div "Apply" at bounding box center [345, 279] width 13 height 7
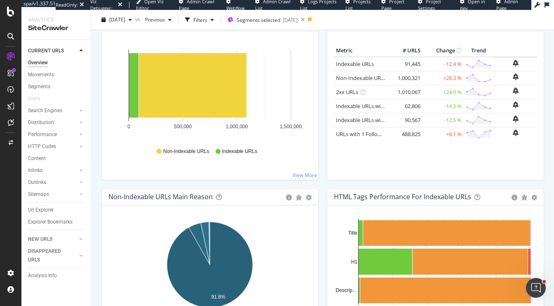
scroll to position [46, 0]
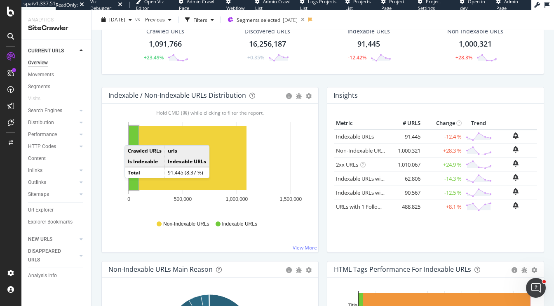
click at [133, 137] on rect "A chart." at bounding box center [133, 158] width 9 height 64
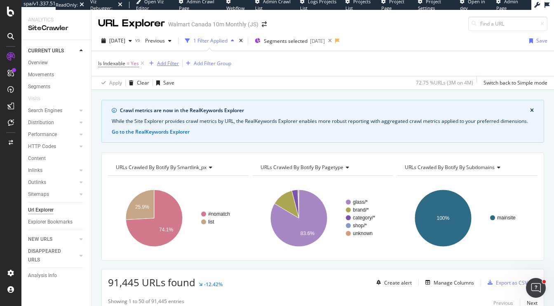
click at [162, 64] on div "Add Filter" at bounding box center [168, 63] width 22 height 7
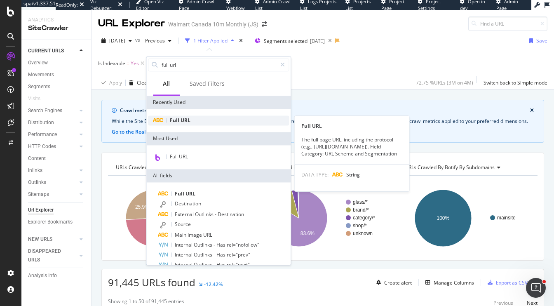
type input "full url"
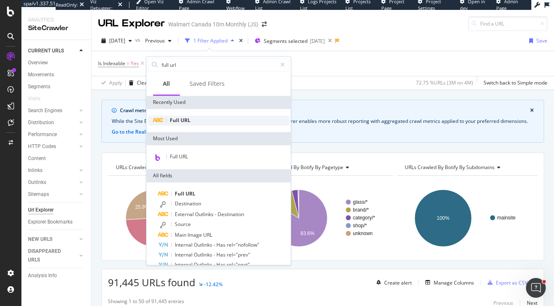
click at [175, 121] on span "Full" at bounding box center [175, 120] width 11 height 7
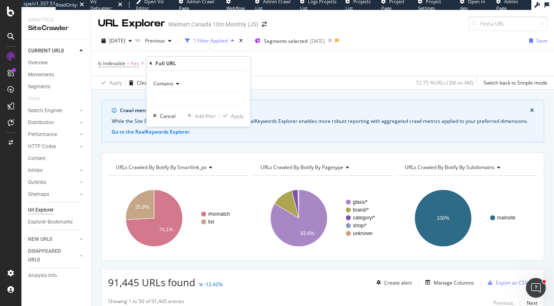
click at [162, 84] on span "Contains" at bounding box center [163, 83] width 20 height 7
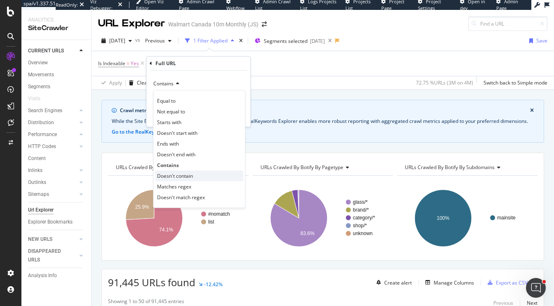
click at [181, 175] on span "Doesn't contain" at bounding box center [175, 175] width 36 height 7
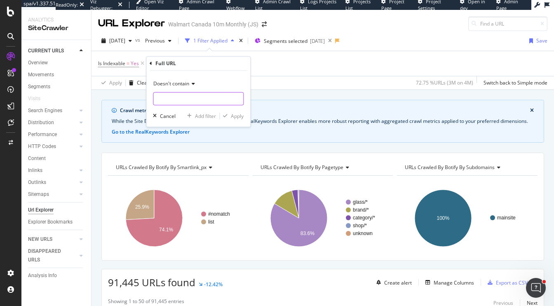
click at [186, 99] on input "text" at bounding box center [198, 98] width 90 height 13
type input "?page="
click at [238, 114] on div "Apply" at bounding box center [237, 116] width 13 height 7
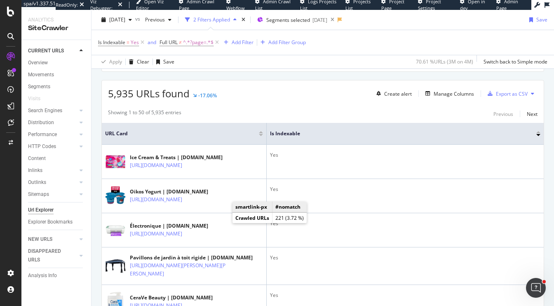
scroll to position [195, 0]
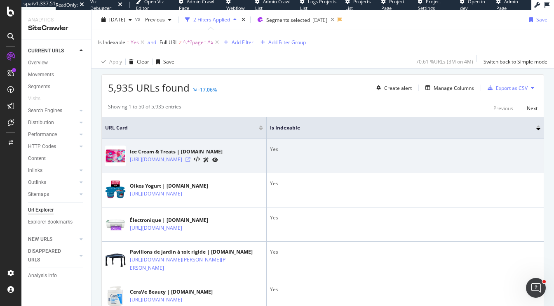
click at [191, 162] on icon at bounding box center [188, 159] width 5 height 5
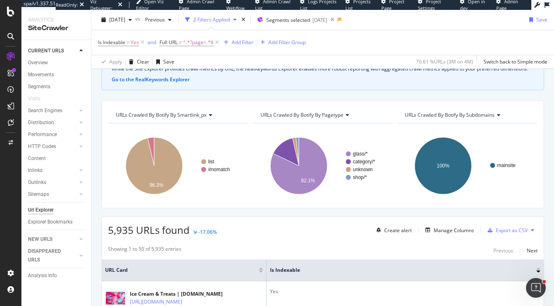
scroll to position [0, 0]
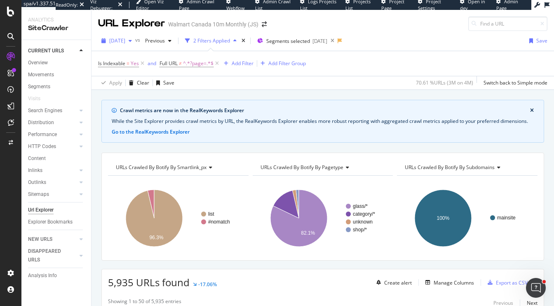
click at [121, 36] on div "2025 Sep. 26th" at bounding box center [116, 41] width 37 height 12
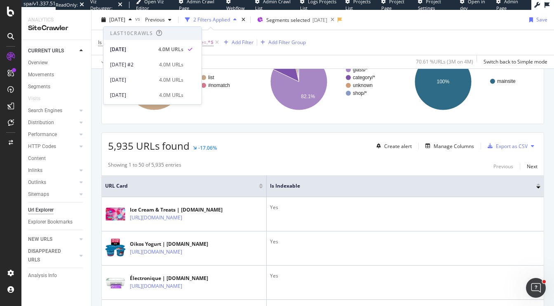
scroll to position [160, 0]
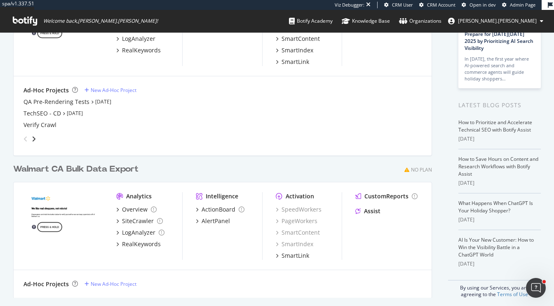
scroll to position [103, 0]
click at [97, 167] on div "Walmart CA Bulk Data Export" at bounding box center [75, 169] width 125 height 12
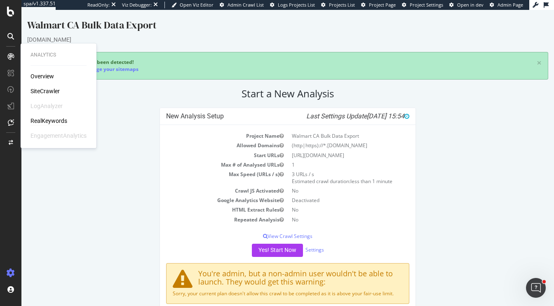
click at [45, 120] on div "RealKeywords" at bounding box center [49, 121] width 37 height 8
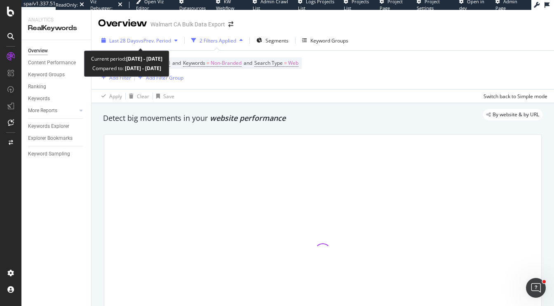
click at [134, 38] on span "Last 28 Days" at bounding box center [123, 40] width 29 height 7
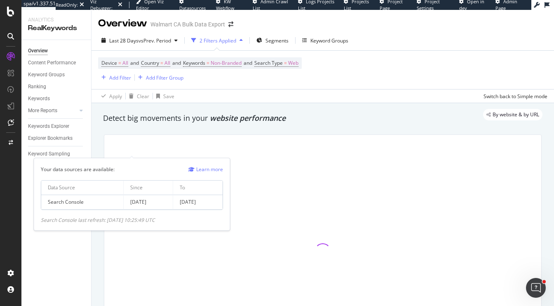
drag, startPoint x: 129, startPoint y: 202, endPoint x: 167, endPoint y: 203, distance: 38.0
click at [167, 203] on td "[DATE]" at bounding box center [148, 202] width 49 height 14
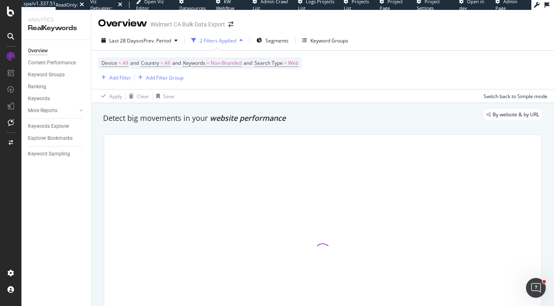
click at [169, 122] on div "Detect big movements in your website performance" at bounding box center [323, 118] width 440 height 11
click at [52, 125] on div "Keywords Explorer" at bounding box center [48, 126] width 41 height 9
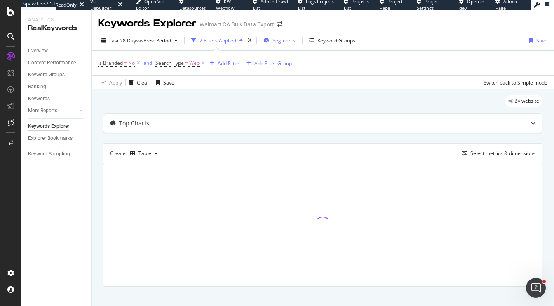
click at [291, 43] on span "Segments" at bounding box center [284, 40] width 23 height 7
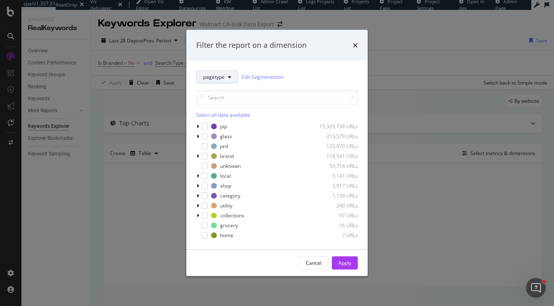
click at [220, 74] on span "pagetype" at bounding box center [213, 76] width 21 height 7
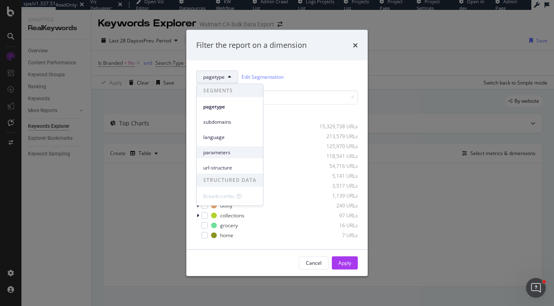
click at [225, 148] on span "parameters" at bounding box center [229, 151] width 53 height 7
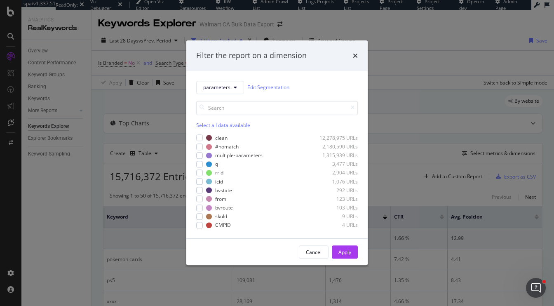
click at [203, 124] on div "Select all data available" at bounding box center [277, 125] width 162 height 7
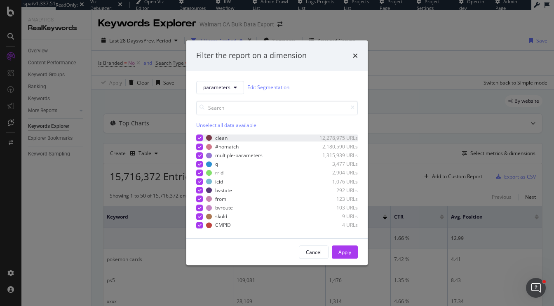
click at [200, 137] on icon "modal" at bounding box center [200, 138] width 4 height 4
click at [344, 250] on div "Apply" at bounding box center [345, 252] width 13 height 7
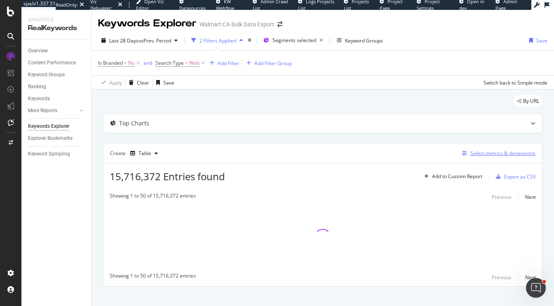
click at [483, 149] on div "Select metrics & dimensions" at bounding box center [497, 153] width 77 height 9
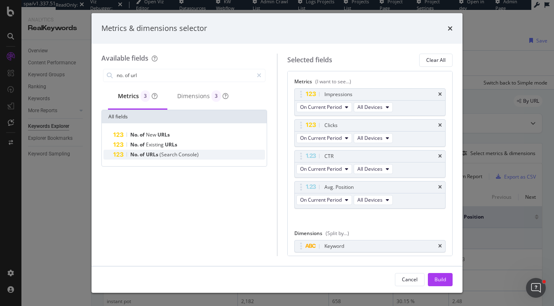
type input "no. of url"
click at [160, 157] on span "(Search" at bounding box center [169, 154] width 19 height 7
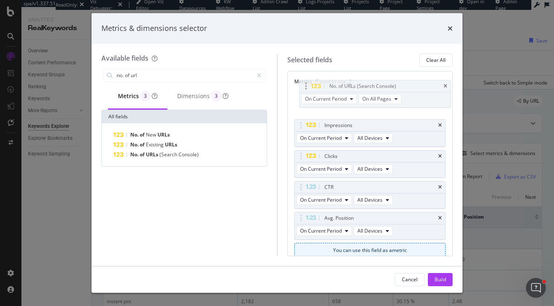
drag, startPoint x: 299, startPoint y: 219, endPoint x: 304, endPoint y: 89, distance: 129.2
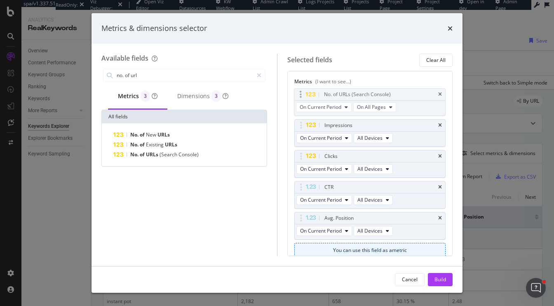
click at [304, 88] on body "spa/v1.337.51 ReadOnly: Viz Debugger: Open Viz Editor Datasources KW Webflow Ad…" at bounding box center [277, 153] width 554 height 306
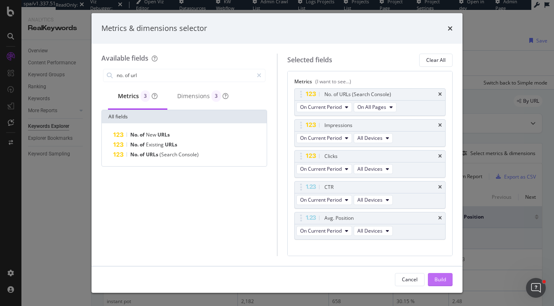
click at [445, 282] on div "Build" at bounding box center [441, 279] width 12 height 7
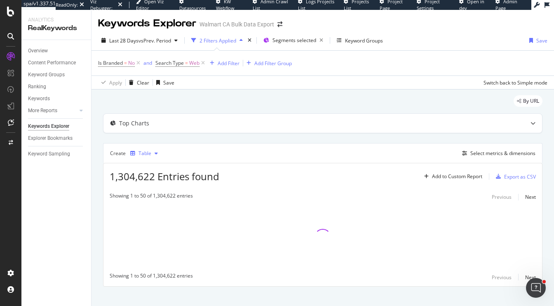
click at [149, 155] on div "Table" at bounding box center [145, 153] width 13 height 5
click at [155, 180] on div "Trend" at bounding box center [154, 180] width 14 height 7
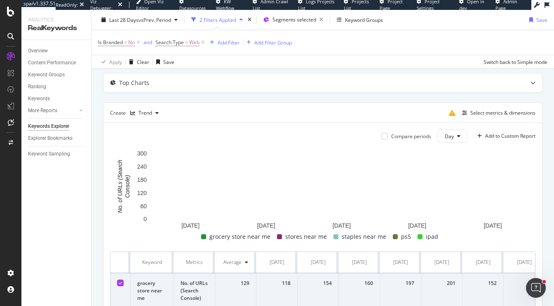
scroll to position [39, 0]
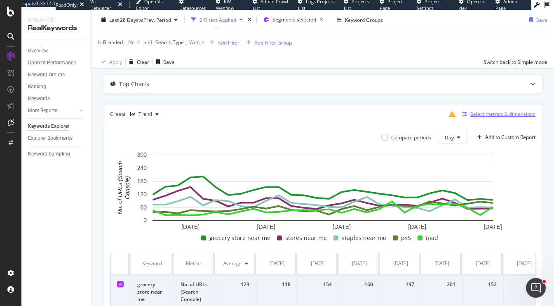
click at [476, 116] on div "Select metrics & dimensions" at bounding box center [503, 114] width 65 height 7
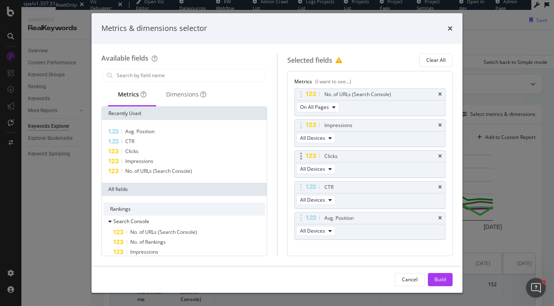
scroll to position [54, 0]
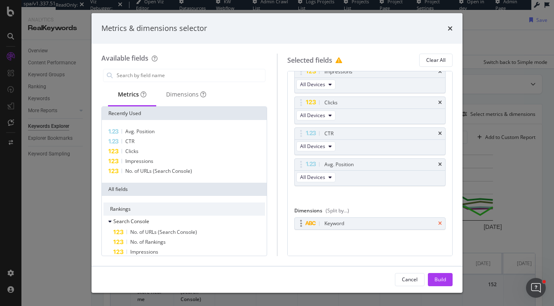
click at [441, 221] on icon "times" at bounding box center [440, 223] width 4 height 5
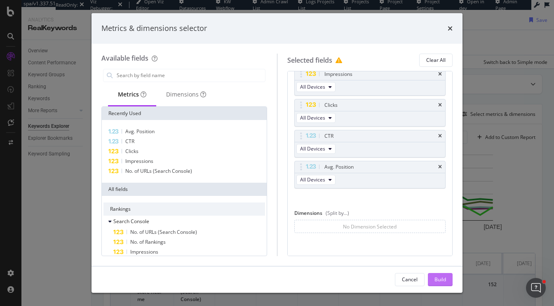
click at [444, 276] on div "Build" at bounding box center [441, 279] width 12 height 7
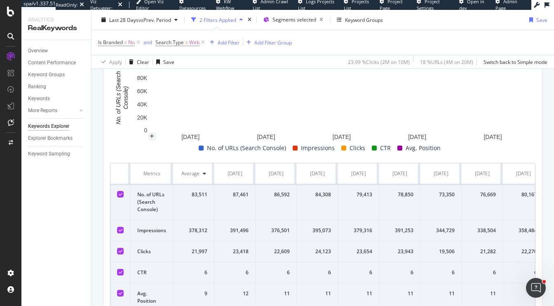
scroll to position [173, 0]
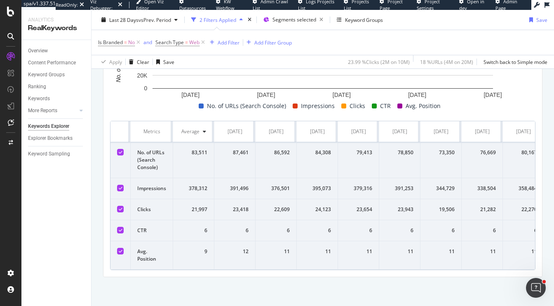
click at [120, 253] on icon at bounding box center [121, 251] width 4 height 4
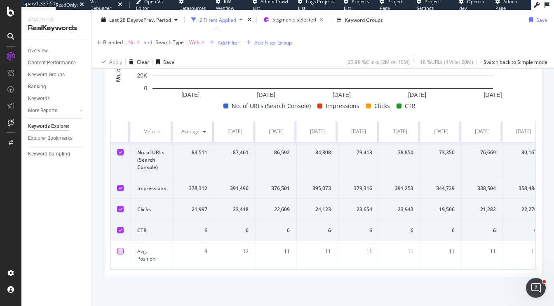
click at [119, 232] on icon at bounding box center [121, 230] width 4 height 4
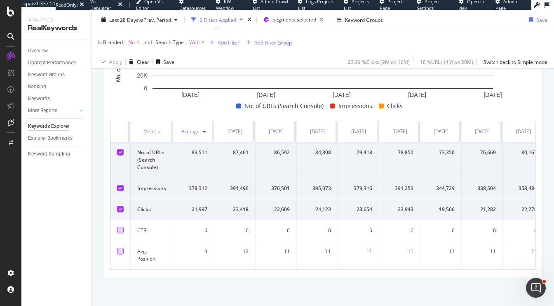
click at [119, 211] on icon at bounding box center [121, 209] width 4 height 4
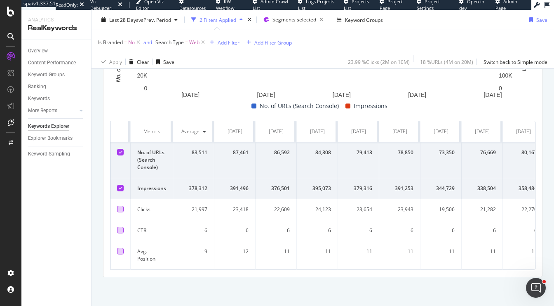
click at [119, 188] on div at bounding box center [120, 188] width 7 height 7
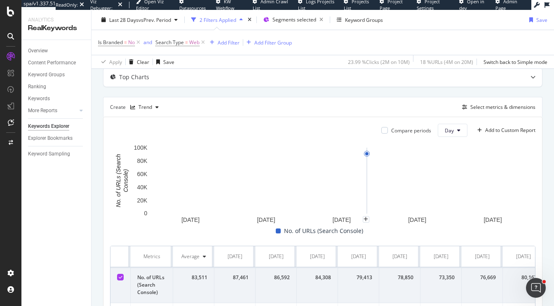
scroll to position [51, 0]
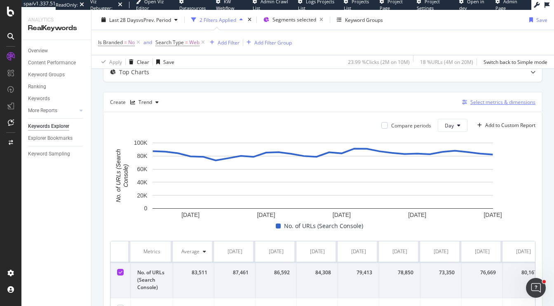
click at [483, 106] on div "Select metrics & dimensions" at bounding box center [497, 102] width 77 height 9
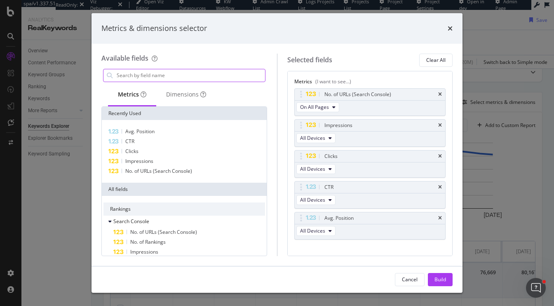
click at [205, 77] on input "modal" at bounding box center [190, 75] width 149 height 12
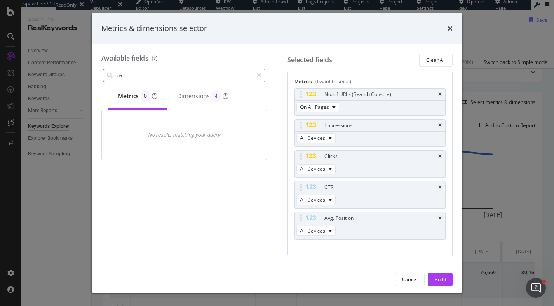
type input "p"
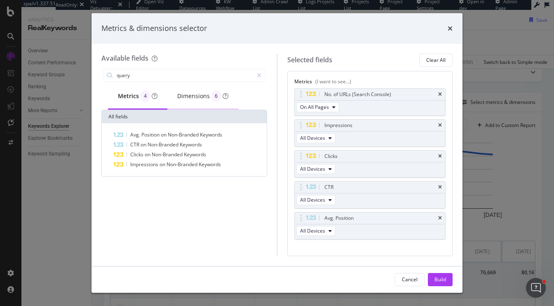
type input "query"
click at [197, 97] on div "Dimensions 6" at bounding box center [202, 96] width 51 height 12
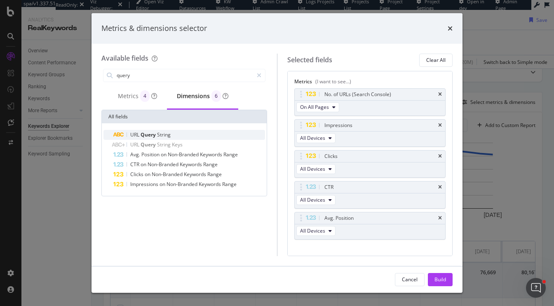
click at [155, 135] on span "Query" at bounding box center [149, 134] width 16 height 7
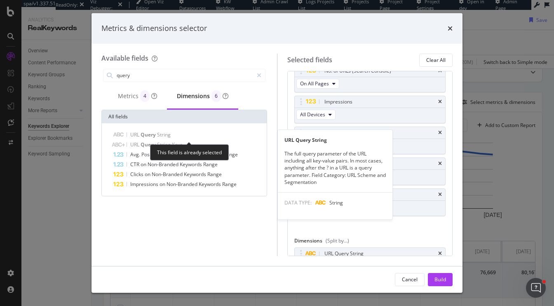
scroll to position [26, 0]
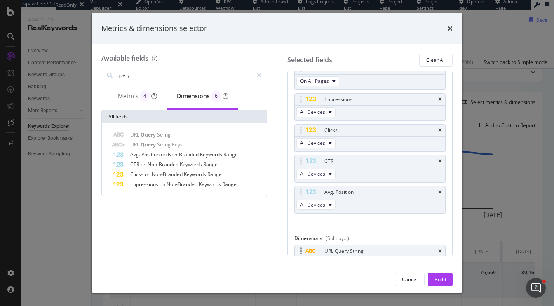
click at [442, 247] on div "URL Query String" at bounding box center [370, 251] width 151 height 12
click at [438, 249] on icon "times" at bounding box center [440, 251] width 4 height 5
click at [412, 280] on div "Cancel" at bounding box center [410, 279] width 16 height 7
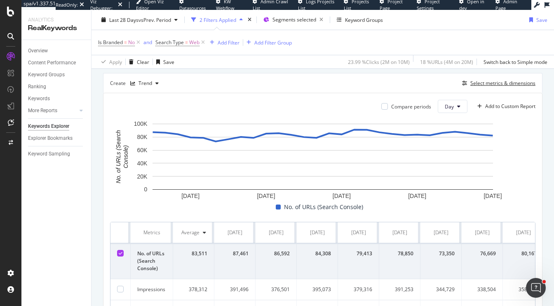
scroll to position [74, 0]
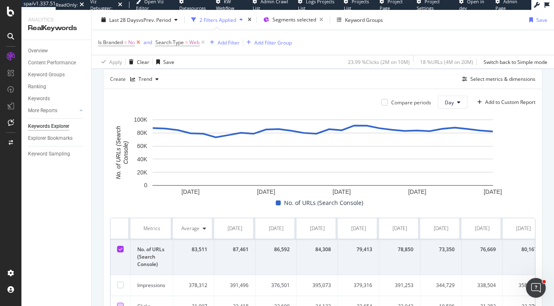
click at [139, 42] on icon at bounding box center [138, 42] width 7 height 8
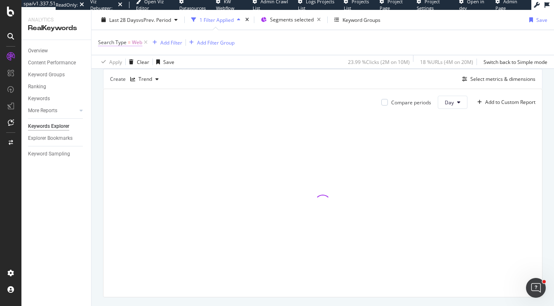
click at [137, 40] on span "Web" at bounding box center [137, 43] width 10 height 12
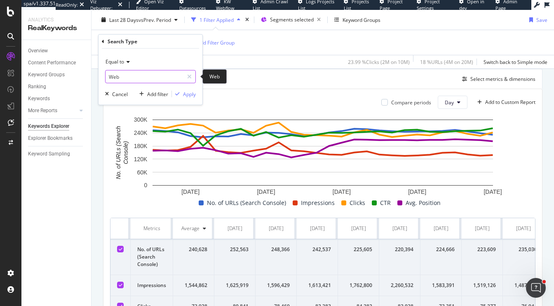
click at [123, 78] on input "Web" at bounding box center [145, 76] width 78 height 13
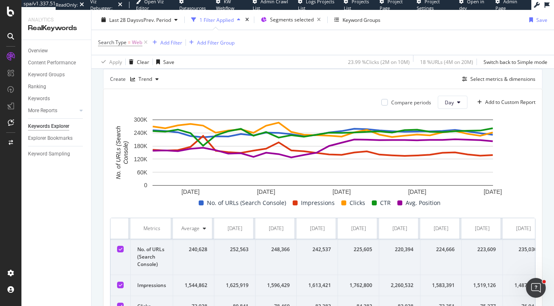
click at [78, 179] on div "Overview Content Performance Keyword Groups Ranking Keywords More Reports Count…" at bounding box center [56, 173] width 70 height 266
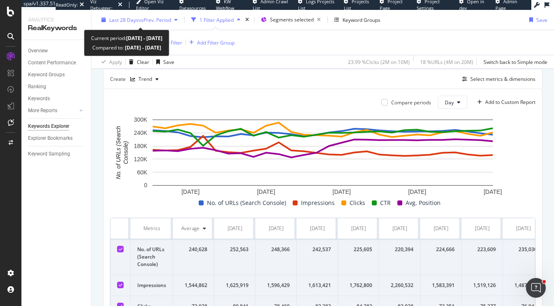
click at [132, 23] on span "Last 28 Days" at bounding box center [123, 19] width 29 height 7
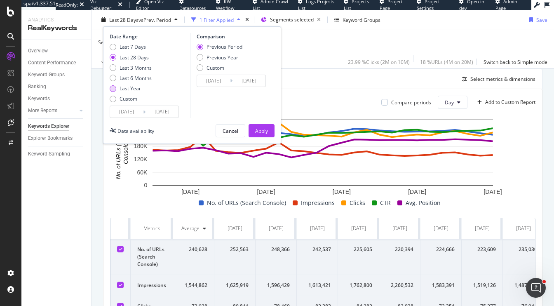
click at [132, 86] on div "Last Year" at bounding box center [130, 88] width 21 height 7
type input "2024/09/25"
type input "2023/09/26"
type input "2024/09/24"
click at [255, 131] on div "Apply" at bounding box center [261, 130] width 13 height 7
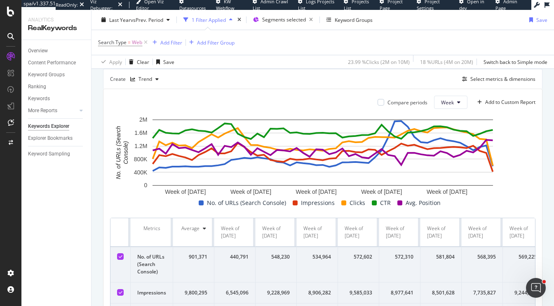
click at [120, 290] on icon at bounding box center [121, 292] width 4 height 4
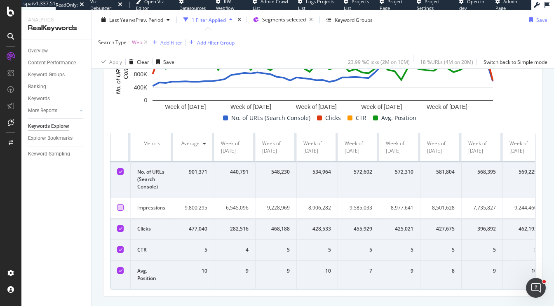
click at [120, 231] on div at bounding box center [120, 228] width 7 height 7
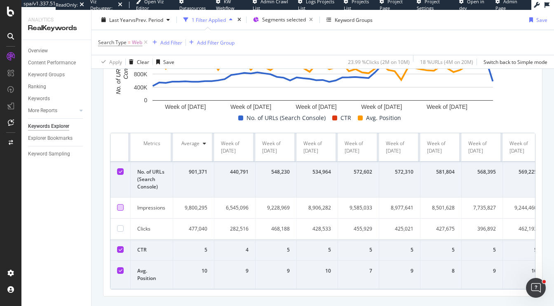
click at [120, 249] on icon at bounding box center [121, 249] width 4 height 4
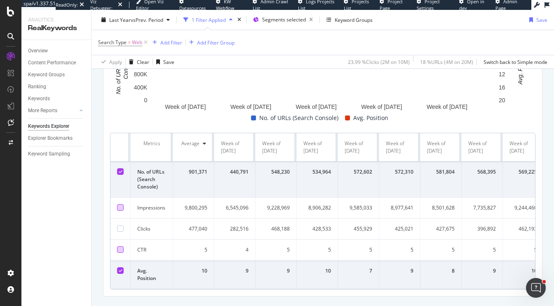
click at [120, 270] on icon at bounding box center [121, 270] width 4 height 4
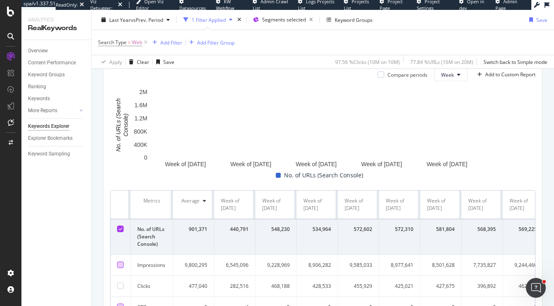
scroll to position [101, 0]
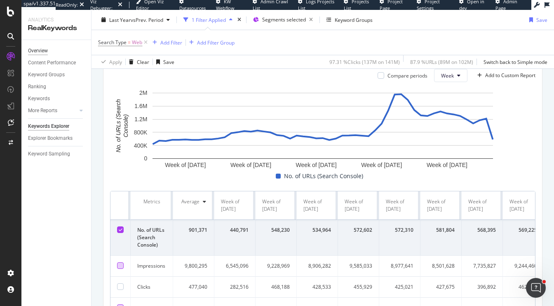
click at [35, 50] on div "Overview" at bounding box center [38, 51] width 20 height 9
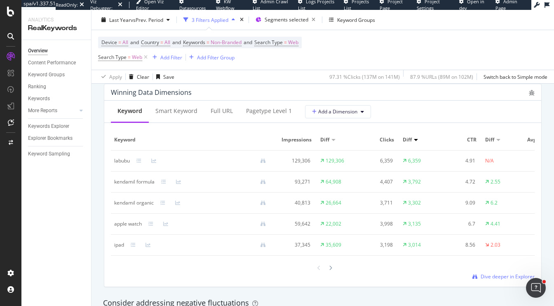
scroll to position [752, 0]
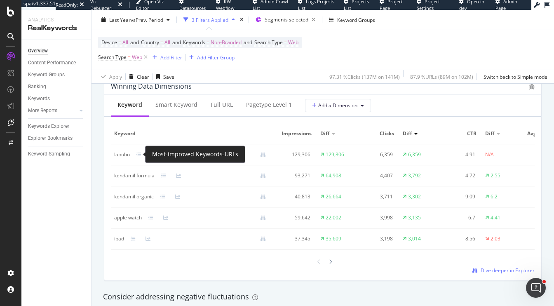
click at [142, 154] on div at bounding box center [144, 154] width 15 height 5
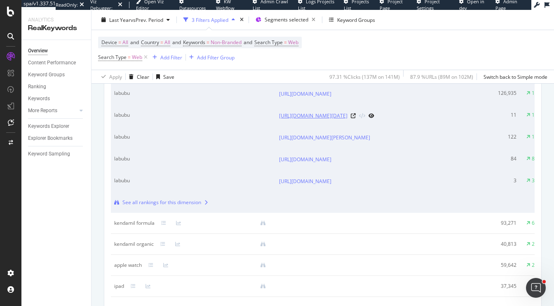
scroll to position [838, 0]
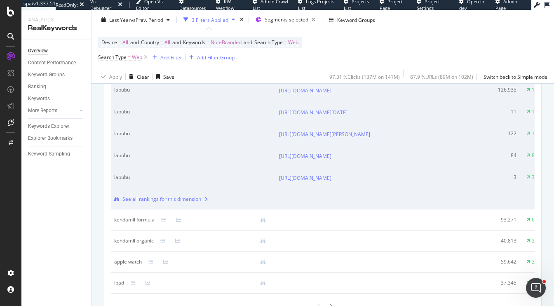
click at [167, 203] on div "See all rankings for this dimension" at bounding box center [161, 198] width 79 height 7
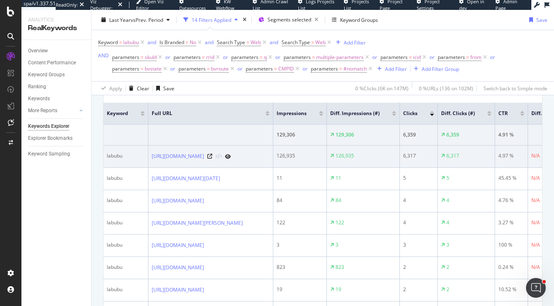
scroll to position [130, 0]
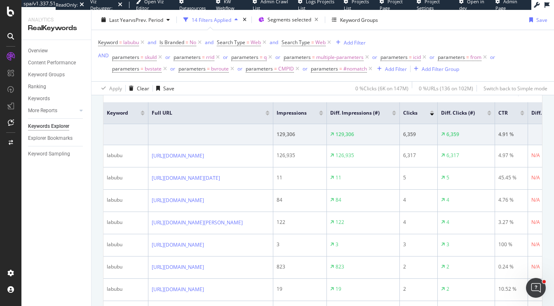
click at [323, 113] on div at bounding box center [321, 114] width 4 height 2
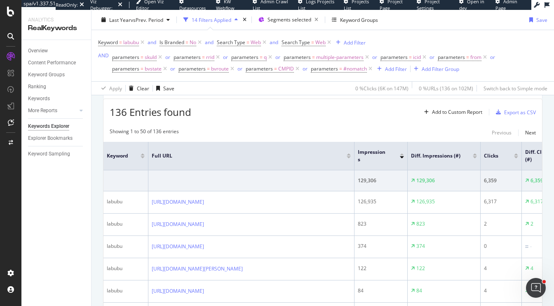
scroll to position [91, 0]
click at [159, 57] on icon at bounding box center [160, 57] width 7 height 8
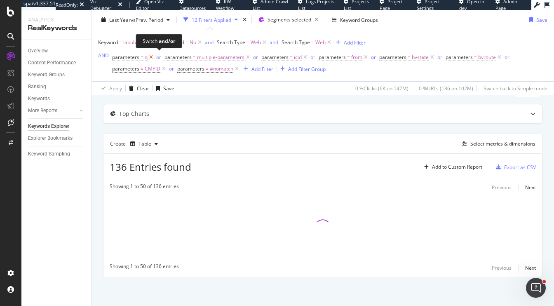
click at [159, 57] on div "or" at bounding box center [158, 57] width 5 height 7
click at [159, 57] on div "and" at bounding box center [160, 57] width 9 height 7
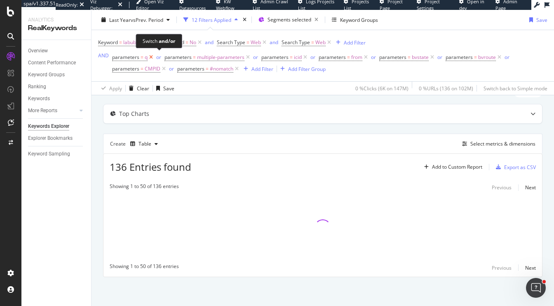
click at [159, 57] on div "or" at bounding box center [158, 57] width 5 height 7
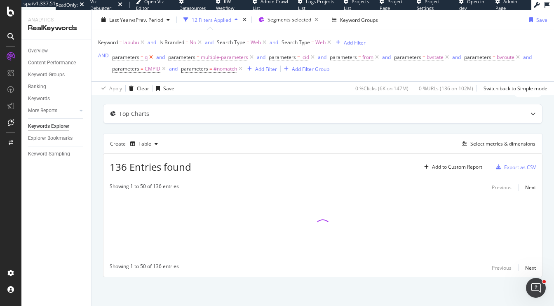
click at [148, 58] on icon at bounding box center [151, 57] width 7 height 8
click at [193, 57] on icon at bounding box center [195, 57] width 7 height 8
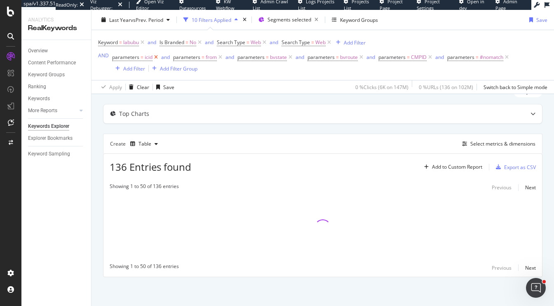
scroll to position [34, 0]
click at [155, 59] on icon at bounding box center [156, 57] width 7 height 8
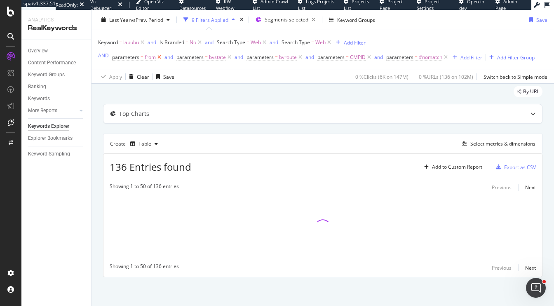
scroll to position [24, 0]
click at [160, 57] on icon at bounding box center [159, 57] width 7 height 8
click at [166, 57] on icon at bounding box center [165, 57] width 7 height 8
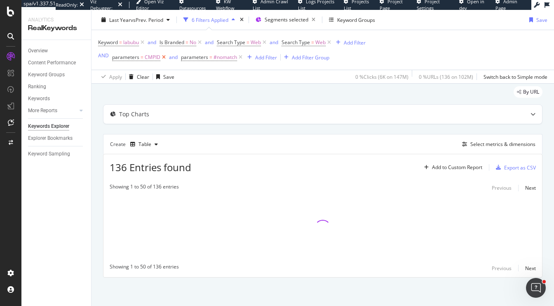
click at [166, 57] on icon at bounding box center [163, 57] width 7 height 8
click at [166, 57] on span "#nomatch" at bounding box center [157, 58] width 24 height 12
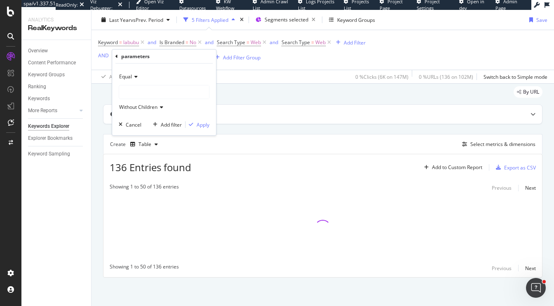
click at [120, 55] on div "parameters" at bounding box center [163, 56] width 97 height 14
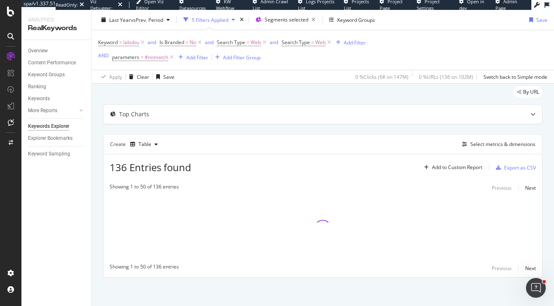
click at [219, 77] on div "Apply Clear Save 0 % Clicks ( 6K on 147M ) 0 % URLs ( 136 on 102M ) Switch back…" at bounding box center [323, 77] width 463 height 14
click at [172, 57] on icon at bounding box center [171, 57] width 7 height 8
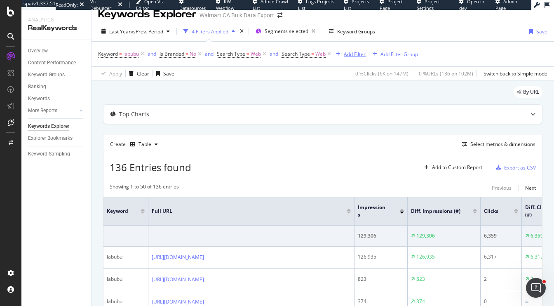
click at [353, 58] on div "Add Filter" at bounding box center [349, 53] width 33 height 9
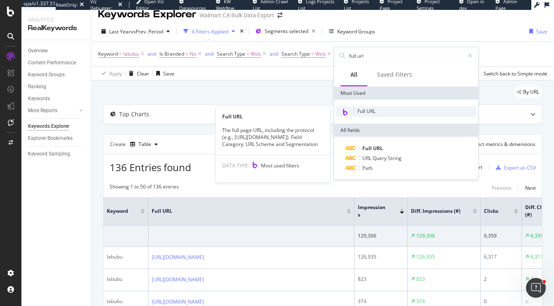
type input "full url"
click at [379, 109] on div "Full URL" at bounding box center [406, 111] width 141 height 11
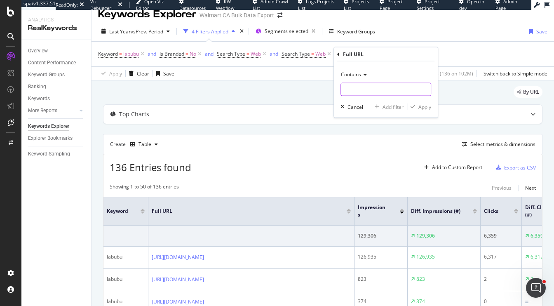
click at [353, 89] on input "text" at bounding box center [386, 89] width 90 height 13
type input "Sellerid"
click at [420, 109] on div "Apply" at bounding box center [425, 106] width 13 height 7
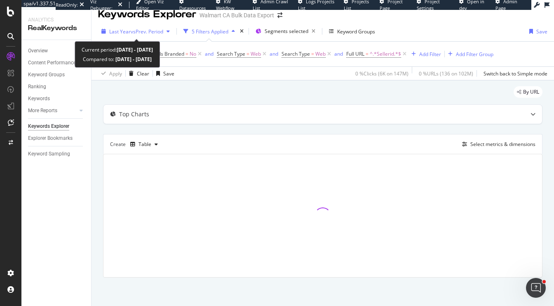
click at [136, 28] on span "vs Prev. Period" at bounding box center [147, 31] width 33 height 7
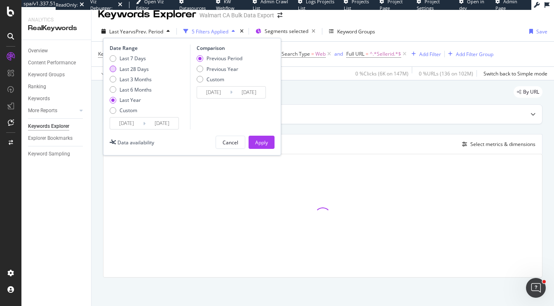
click at [129, 70] on div "Last 28 Days" at bounding box center [134, 69] width 29 height 7
type input "2025/08/28"
type input "2025/07/31"
type input "2025/08/27"
click at [264, 139] on div "Apply" at bounding box center [261, 142] width 13 height 7
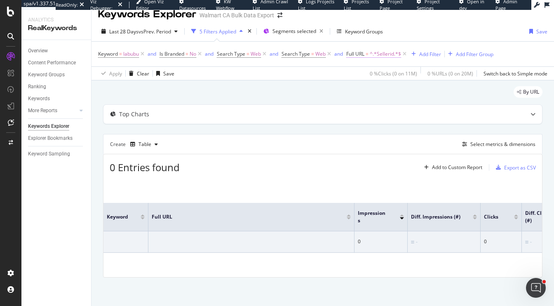
click at [386, 54] on span "^.*Sellerid.*$" at bounding box center [385, 54] width 31 height 12
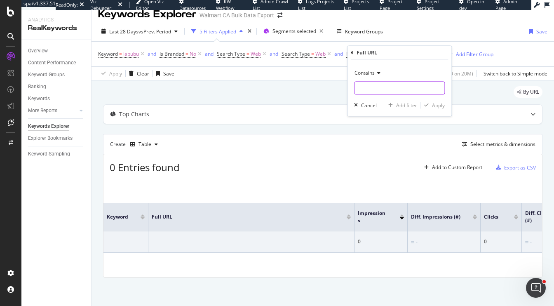
paste input "selectedSellerId"
type input "selectedSellerId"
click at [442, 104] on div "Apply" at bounding box center [438, 105] width 13 height 7
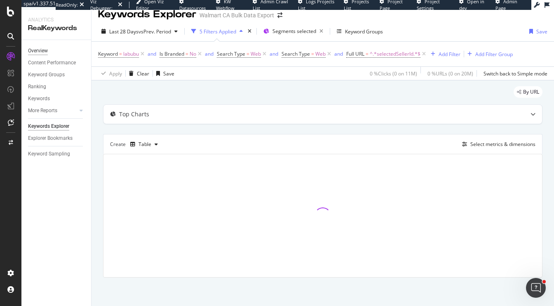
click at [41, 50] on div "Overview" at bounding box center [38, 51] width 20 height 9
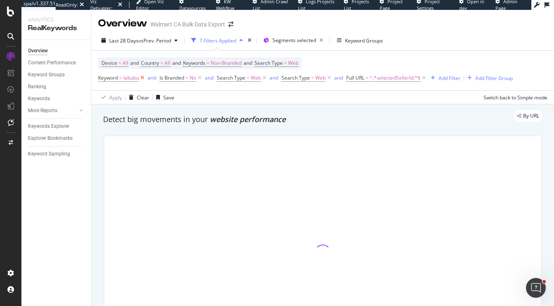
click at [142, 78] on icon at bounding box center [142, 78] width 7 height 8
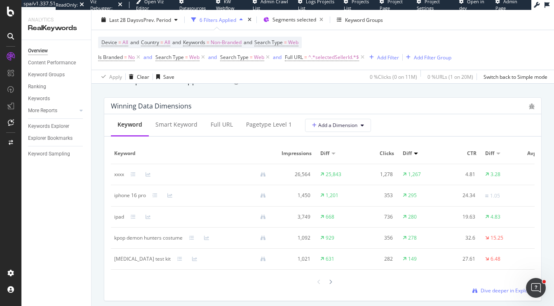
scroll to position [741, 0]
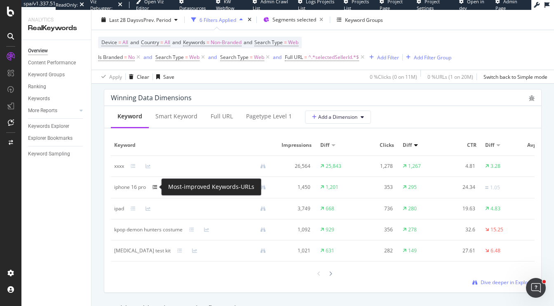
click at [156, 189] on icon at bounding box center [155, 187] width 5 height 5
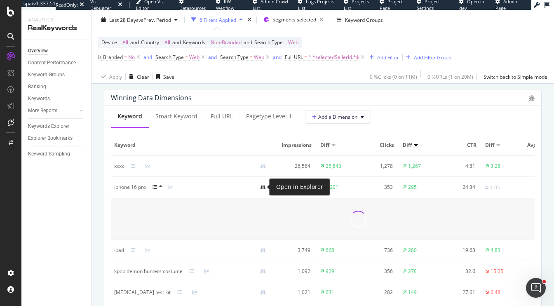
click at [265, 186] on icon at bounding box center [263, 187] width 5 height 5
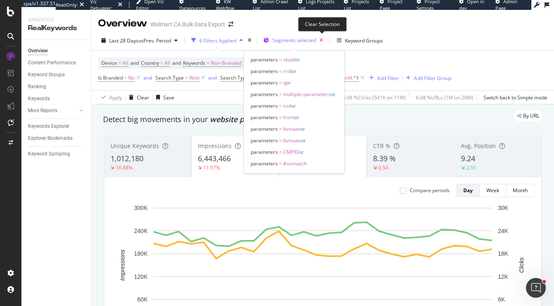
click at [323, 39] on icon "button" at bounding box center [321, 41] width 10 height 12
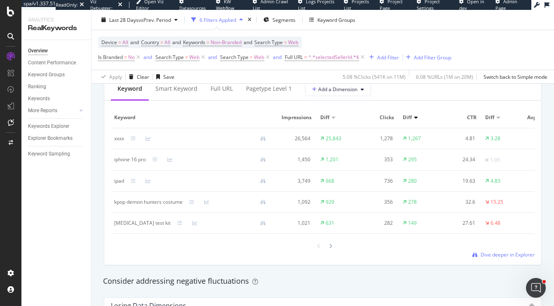
scroll to position [779, 0]
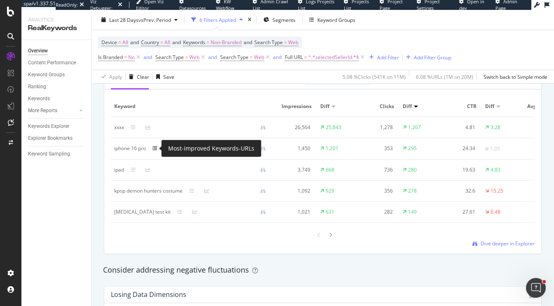
click at [156, 148] on icon at bounding box center [155, 148] width 5 height 5
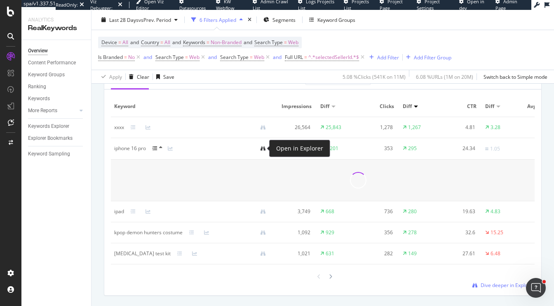
click at [265, 148] on icon at bounding box center [263, 148] width 5 height 5
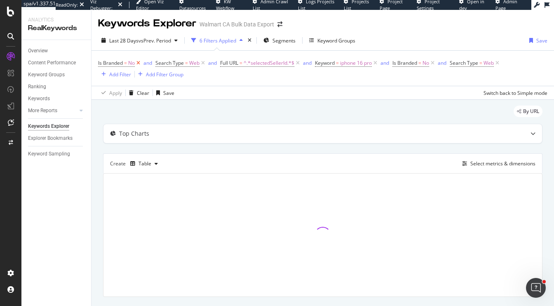
click at [137, 63] on icon at bounding box center [138, 63] width 7 height 8
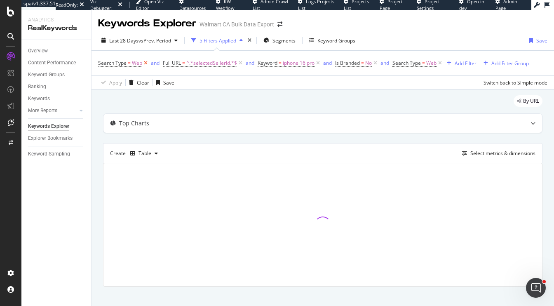
click at [145, 63] on icon at bounding box center [145, 63] width 7 height 8
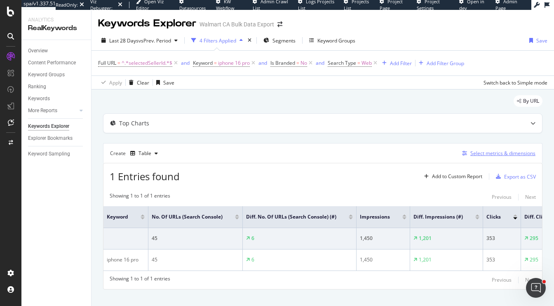
click at [487, 153] on div "Select metrics & dimensions" at bounding box center [503, 153] width 65 height 7
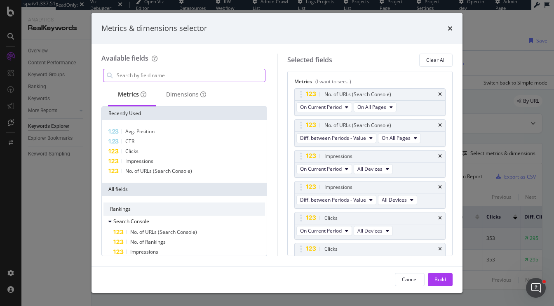
click at [195, 74] on input "modal" at bounding box center [190, 75] width 149 height 12
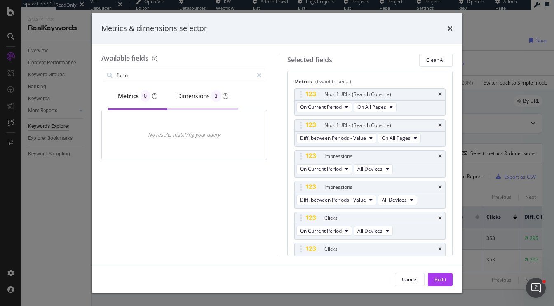
type input "full u"
click at [198, 96] on div "Dimensions 3" at bounding box center [202, 96] width 51 height 12
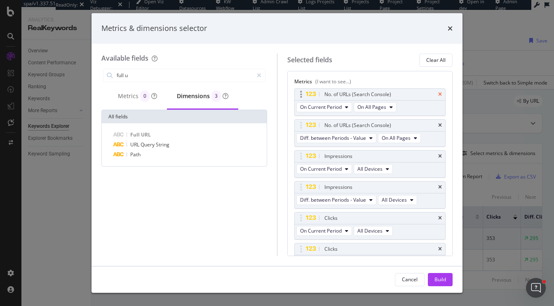
click at [440, 92] on icon "times" at bounding box center [440, 94] width 4 height 5
click at [442, 92] on div "No. of URLs (Search Console)" at bounding box center [370, 95] width 151 height 12
click at [441, 92] on icon "times" at bounding box center [440, 94] width 4 height 5
click at [442, 94] on div "Impressions" at bounding box center [370, 95] width 151 height 12
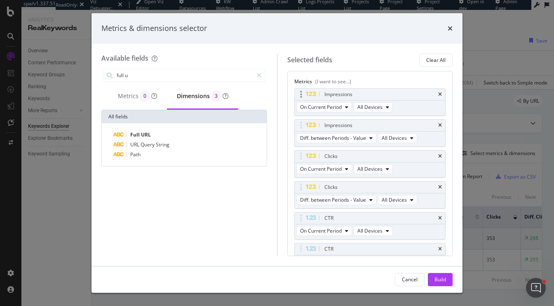
click at [442, 94] on div "Impressions" at bounding box center [370, 95] width 151 height 12
click at [439, 217] on icon "times" at bounding box center [440, 218] width 4 height 5
click at [441, 217] on icon "times" at bounding box center [440, 218] width 4 height 5
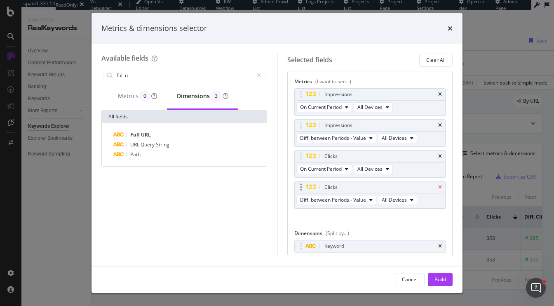
click at [440, 185] on icon "times" at bounding box center [440, 187] width 4 height 5
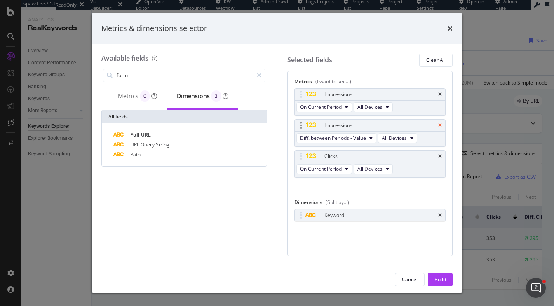
click at [442, 123] on icon "times" at bounding box center [440, 125] width 4 height 5
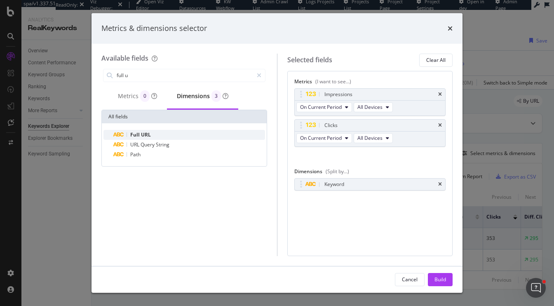
click at [174, 132] on div "Full URL" at bounding box center [189, 135] width 152 height 10
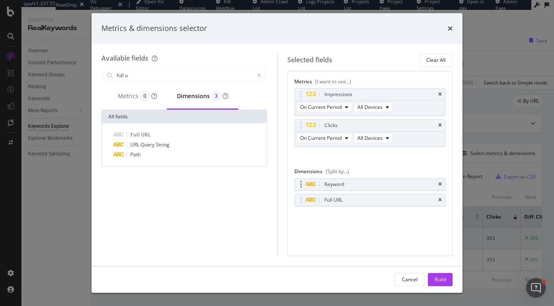
click at [443, 183] on div "Keyword" at bounding box center [370, 185] width 151 height 12
click at [441, 183] on icon "times" at bounding box center [440, 184] width 4 height 5
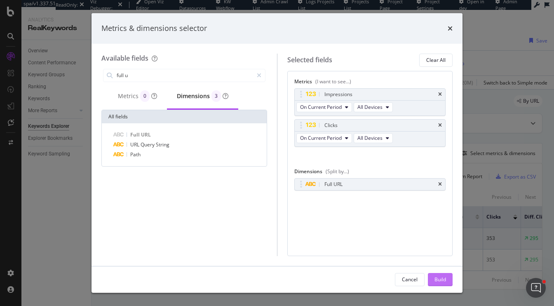
click at [440, 278] on div "Build" at bounding box center [441, 279] width 12 height 7
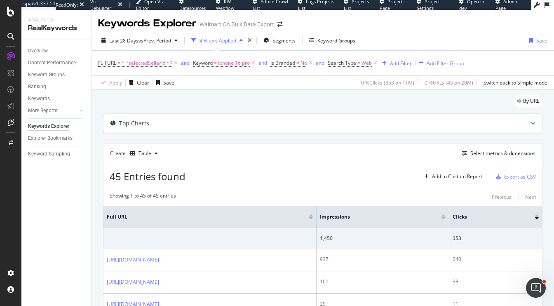
click at [446, 218] on div at bounding box center [444, 218] width 4 height 2
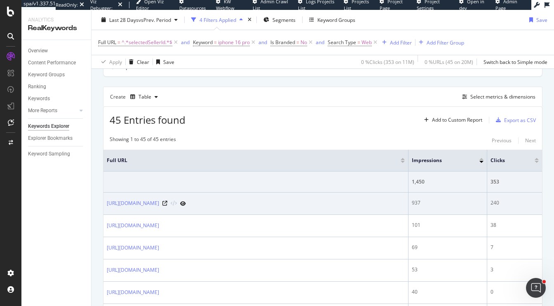
scroll to position [73, 0]
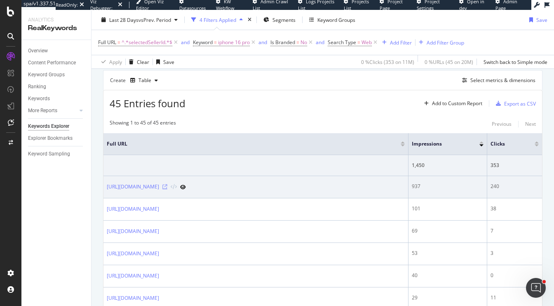
click at [167, 189] on icon at bounding box center [164, 186] width 5 height 5
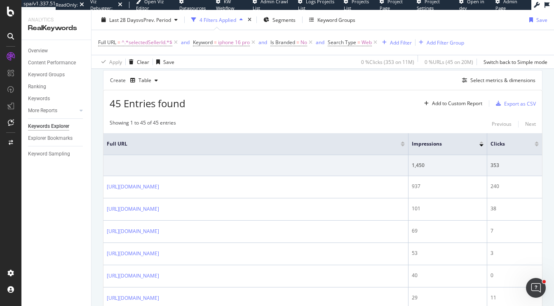
click at [249, 107] on div "45 Entries found Add to Custom Report Export as CSV" at bounding box center [323, 100] width 439 height 20
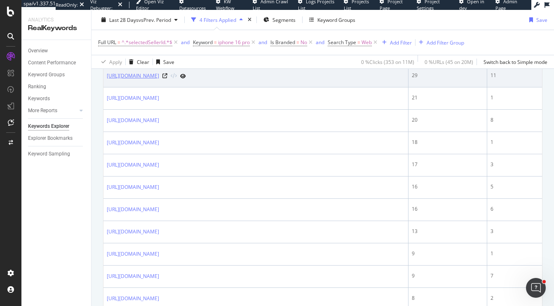
scroll to position [0, 0]
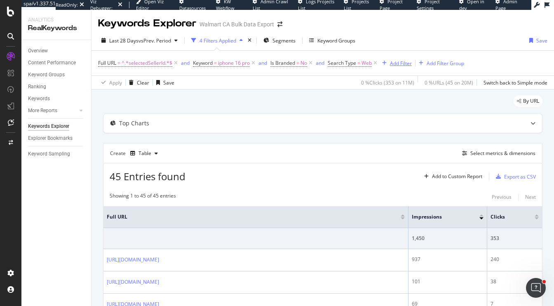
click at [404, 61] on div "Add Filter" at bounding box center [401, 63] width 22 height 7
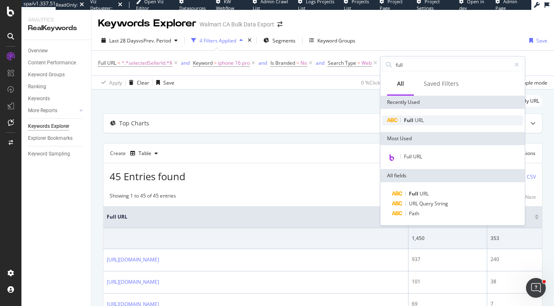
type input "full"
click at [411, 117] on span "Full" at bounding box center [409, 120] width 11 height 7
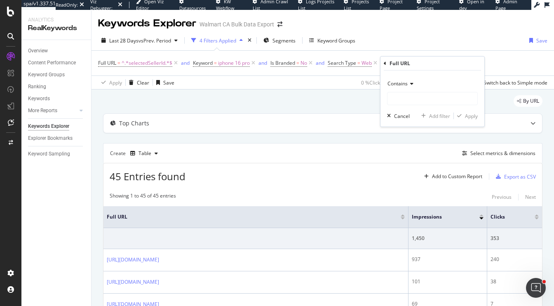
click at [401, 106] on div "Contains Cancel Add filter Apply" at bounding box center [433, 99] width 104 height 56
click at [401, 102] on input "text" at bounding box center [433, 98] width 90 height 13
paste input "https://www.walmart.ca/fr/ip/Apple-iPhone-16-Pro-D-bloqu-Bo-te-Ouverte/6TEWAFBQ…"
type input "https://www.walmart.ca/fr/ip/Apple-iPhone-16-Pro-D-bloqu-Bo-te-Ouverte/6TEWAFBQ…"
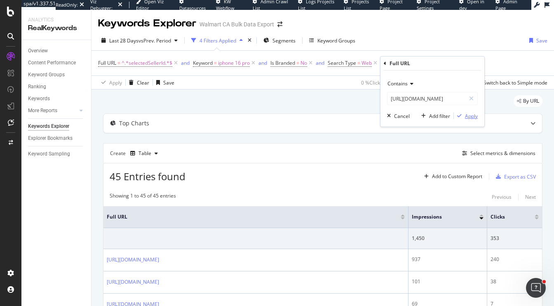
scroll to position [0, 0]
click at [475, 114] on div "Apply" at bounding box center [471, 116] width 13 height 7
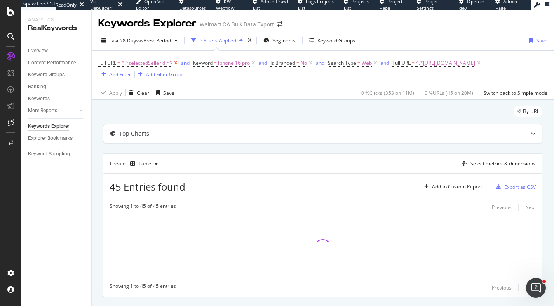
click at [178, 62] on icon at bounding box center [175, 63] width 7 height 8
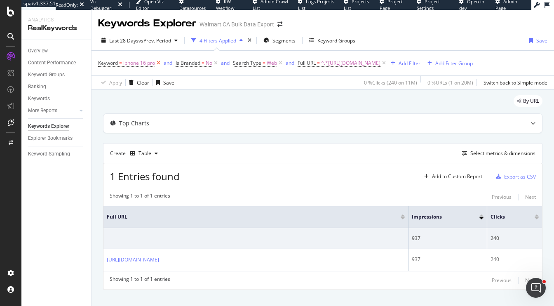
click at [160, 64] on icon at bounding box center [158, 63] width 7 height 8
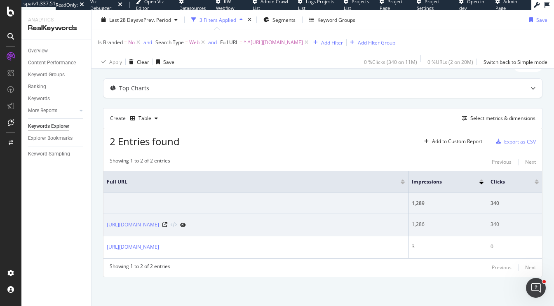
scroll to position [52, 0]
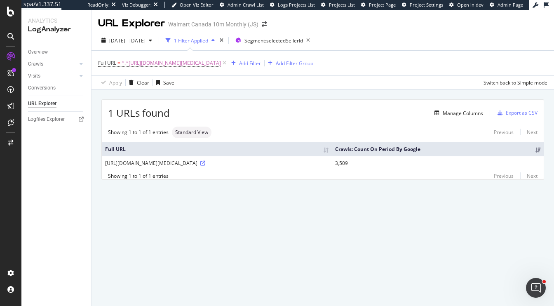
click at [230, 179] on div "Showing 1 to 1 of 1 entries Previous Next" at bounding box center [323, 175] width 442 height 7
drag, startPoint x: 230, startPoint y: 178, endPoint x: 193, endPoint y: 179, distance: 36.7
click at [193, 167] on div "[URL][DOMAIN_NAME][MEDICAL_DATA]" at bounding box center [217, 163] width 224 height 7
copy div "selectedSellerId"
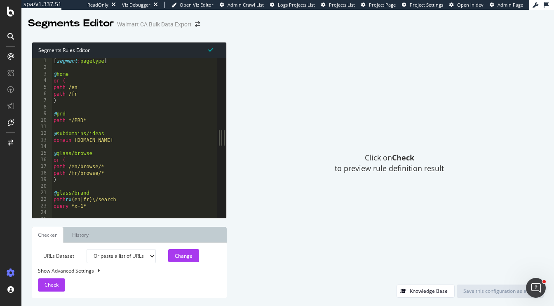
click at [98, 108] on div "[ segment : pagetype ] @ home or ( path /en path /fr ) @ prd path */PRD* @ subd…" at bounding box center [135, 145] width 166 height 174
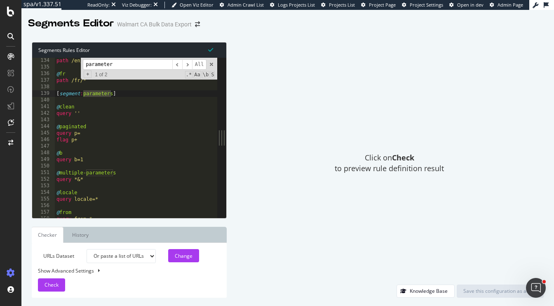
scroll to position [878, 0]
type input "parameter"
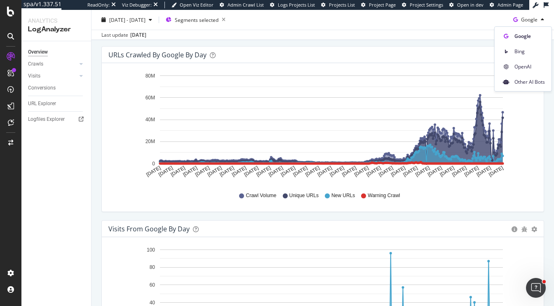
scroll to position [164, 0]
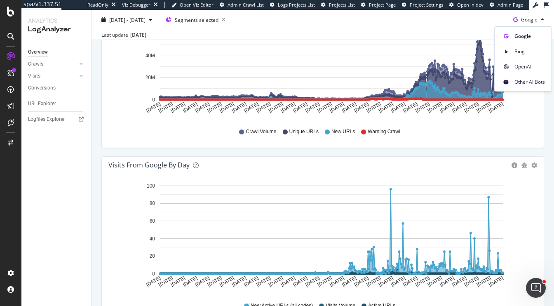
click at [389, 150] on div "URLs Crawled by Google by day Area Table Hold CMD (⌘) while clicking to filter …" at bounding box center [322, 69] width 455 height 174
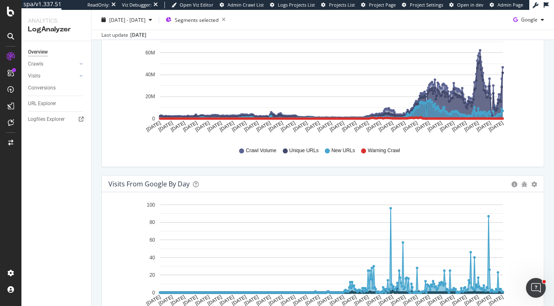
scroll to position [87, 0]
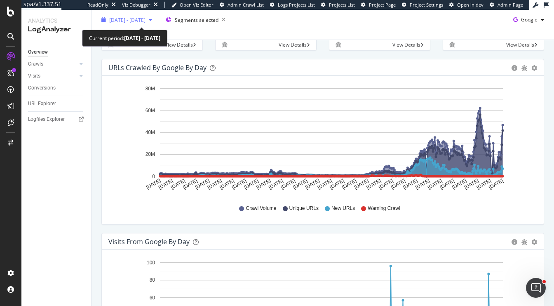
click at [146, 23] on span "[DATE] - [DATE]" at bounding box center [127, 19] width 36 height 7
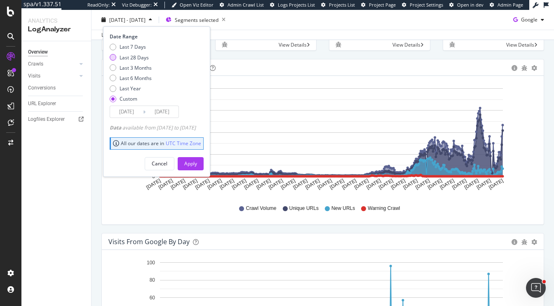
click at [124, 59] on div "Last 28 Days" at bounding box center [134, 57] width 29 height 7
type input "[DATE]"
click at [197, 167] on div "Apply" at bounding box center [190, 163] width 13 height 12
